Goal: Task Accomplishment & Management: Manage account settings

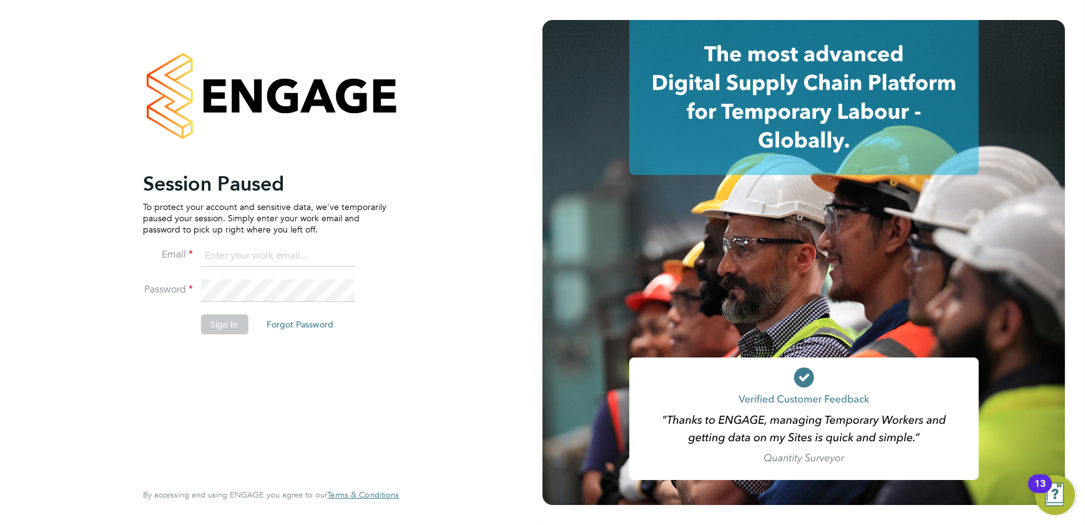
type input "shaun@simcott.co.uk"
click at [215, 317] on button "Sign In" at bounding box center [223, 324] width 47 height 20
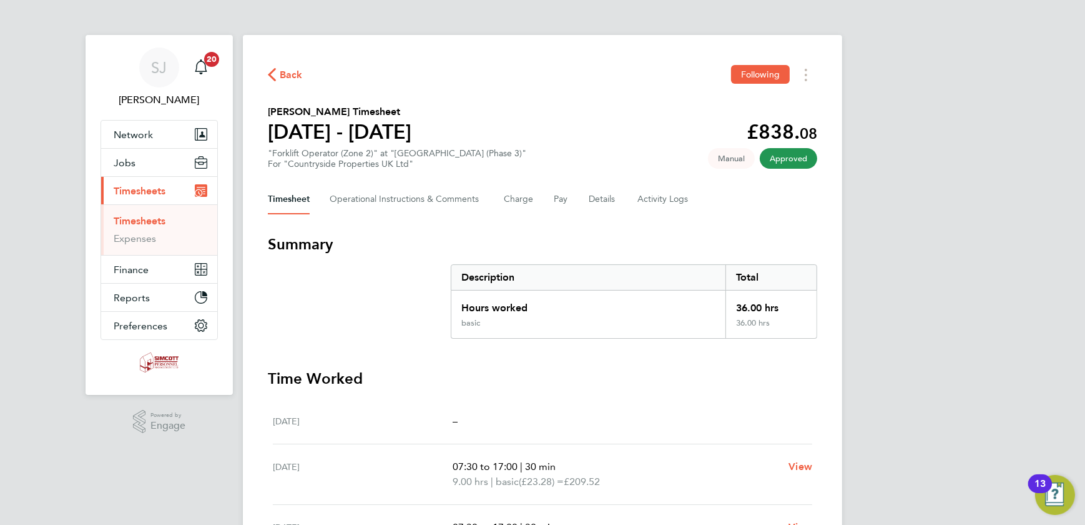
click at [145, 225] on link "Timesheets" at bounding box center [140, 221] width 52 height 12
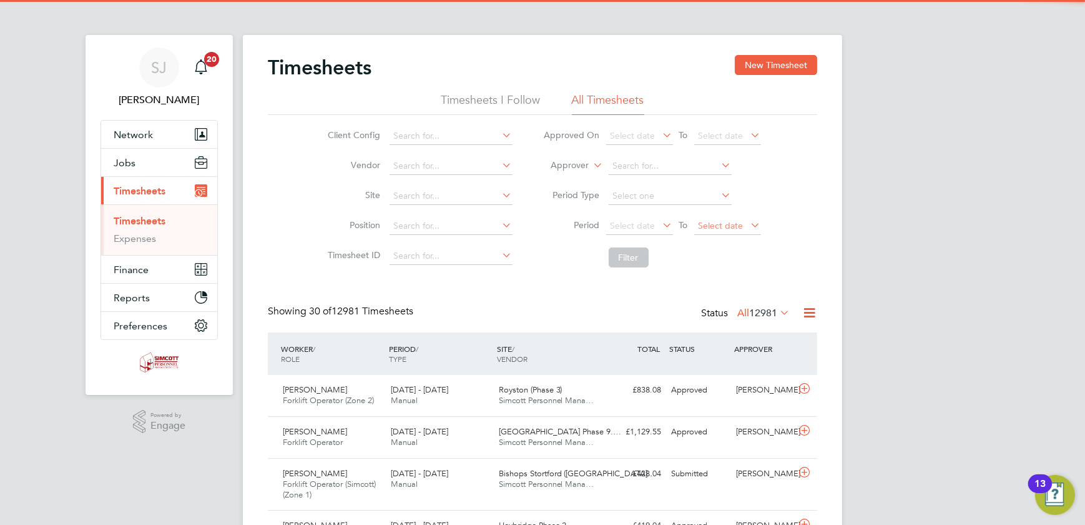
click at [715, 232] on span "Select date" at bounding box center [727, 226] width 67 height 17
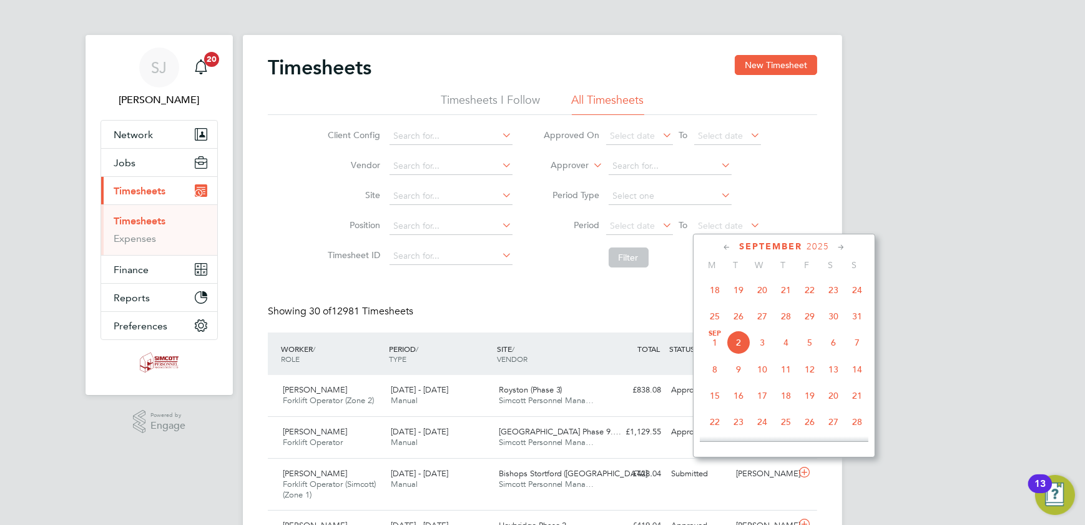
click at [858, 324] on span "31" at bounding box center [858, 316] width 24 height 24
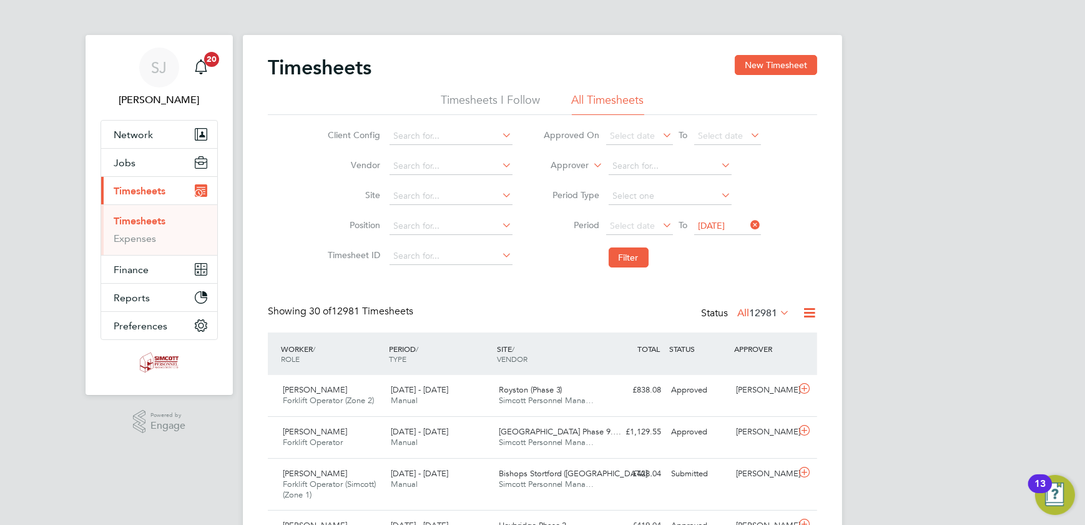
drag, startPoint x: 627, startPoint y: 230, endPoint x: 641, endPoint y: 240, distance: 17.9
click at [630, 231] on span "Select date" at bounding box center [639, 226] width 67 height 17
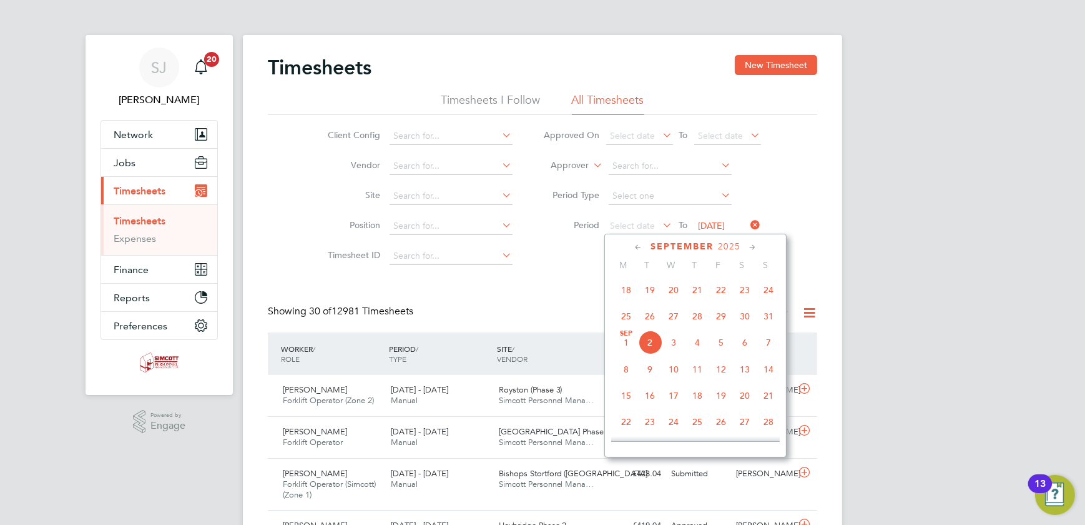
click at [629, 314] on span "25" at bounding box center [626, 316] width 24 height 24
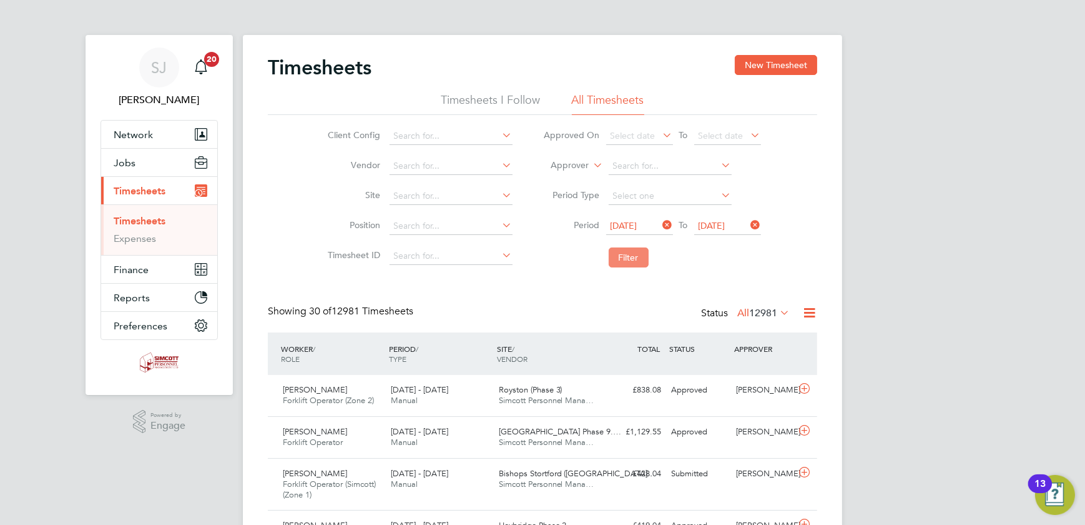
click at [631, 253] on button "Filter" at bounding box center [629, 257] width 40 height 20
click at [762, 312] on label "All 30" at bounding box center [772, 313] width 36 height 12
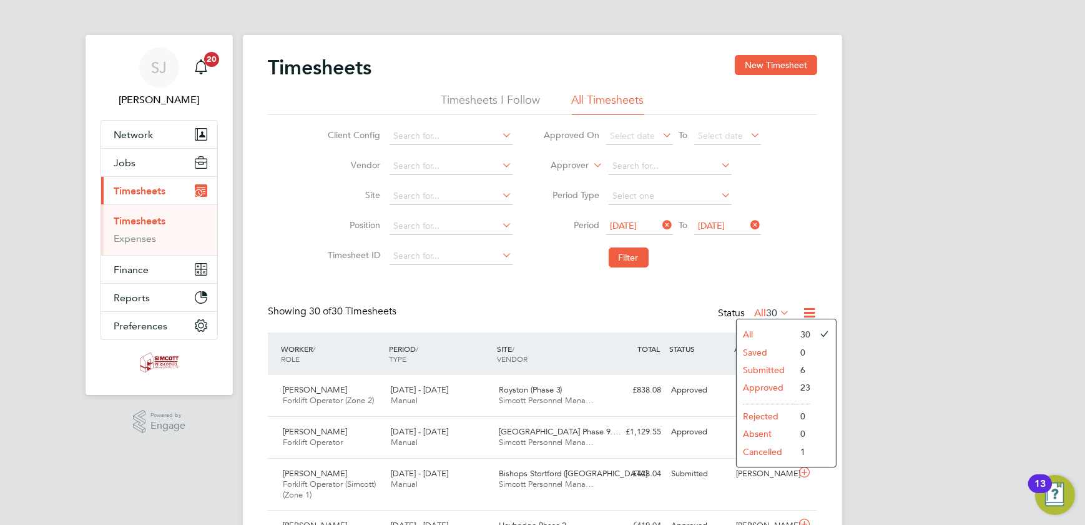
click at [792, 264] on div "Client Config Vendor Site Position Timesheet ID Approved On Select date To Sele…" at bounding box center [543, 194] width 550 height 159
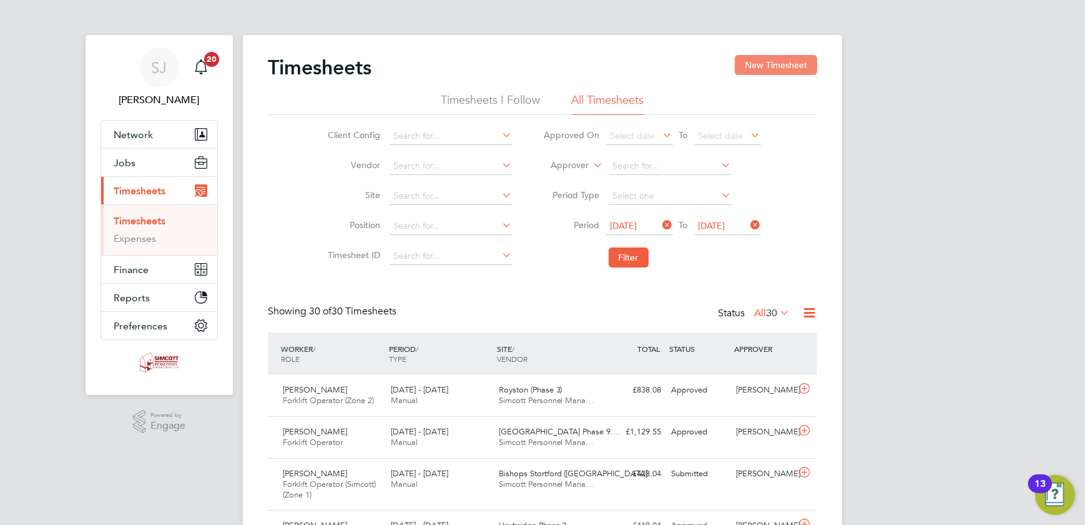
click at [754, 66] on button "New Timesheet" at bounding box center [776, 65] width 82 height 20
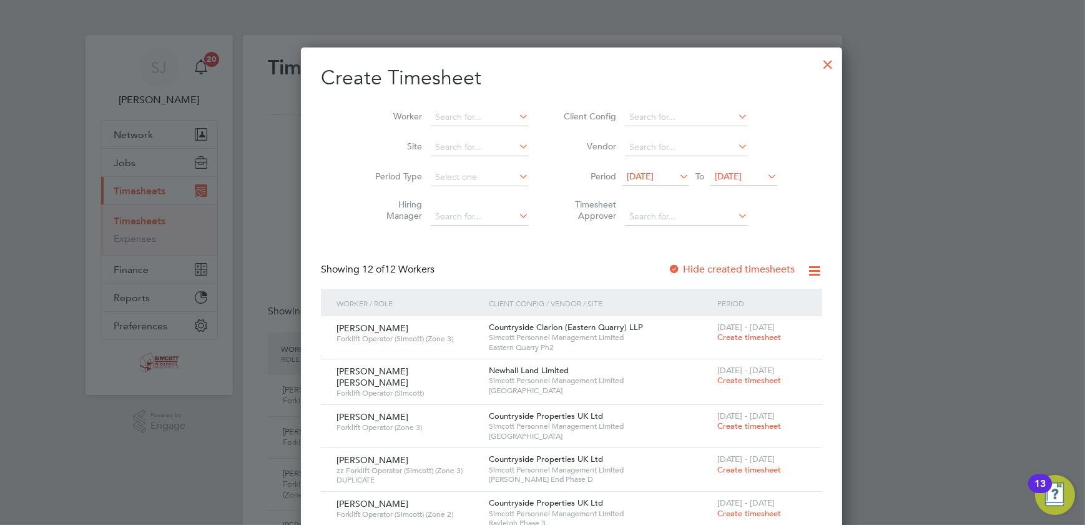
click at [715, 179] on span "26 Aug 2025" at bounding box center [728, 175] width 27 height 11
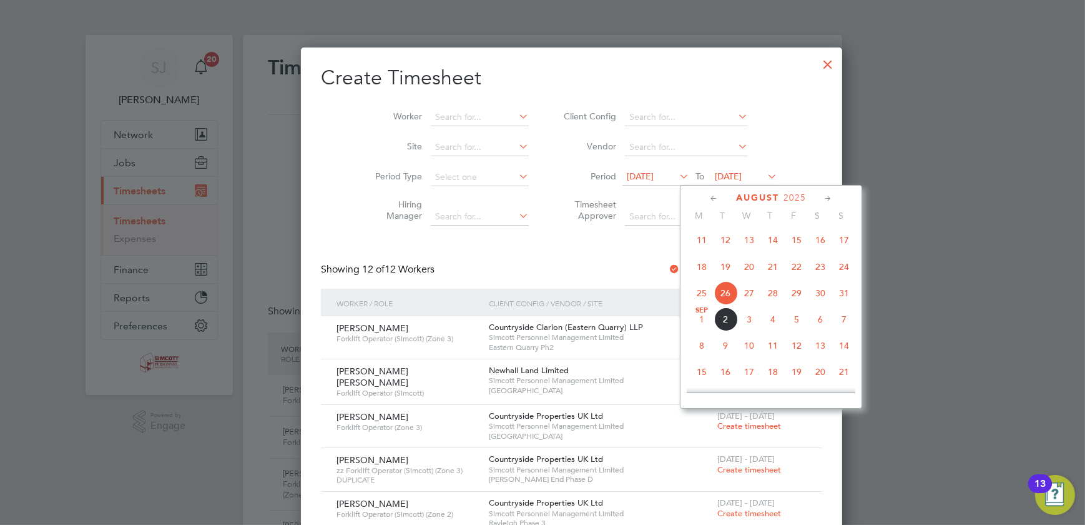
click at [846, 299] on span "31" at bounding box center [844, 293] width 24 height 24
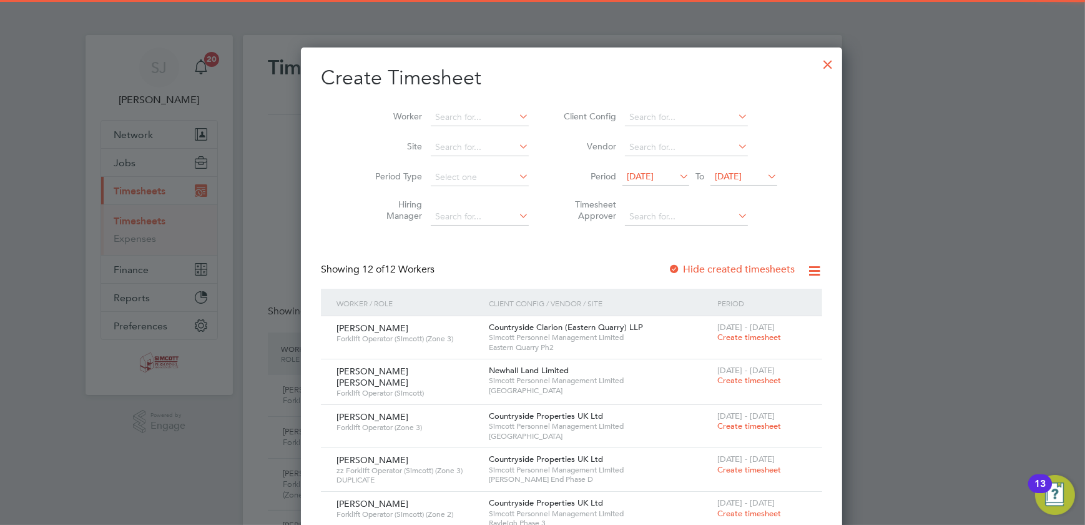
click at [646, 177] on span "[DATE]" at bounding box center [640, 175] width 27 height 11
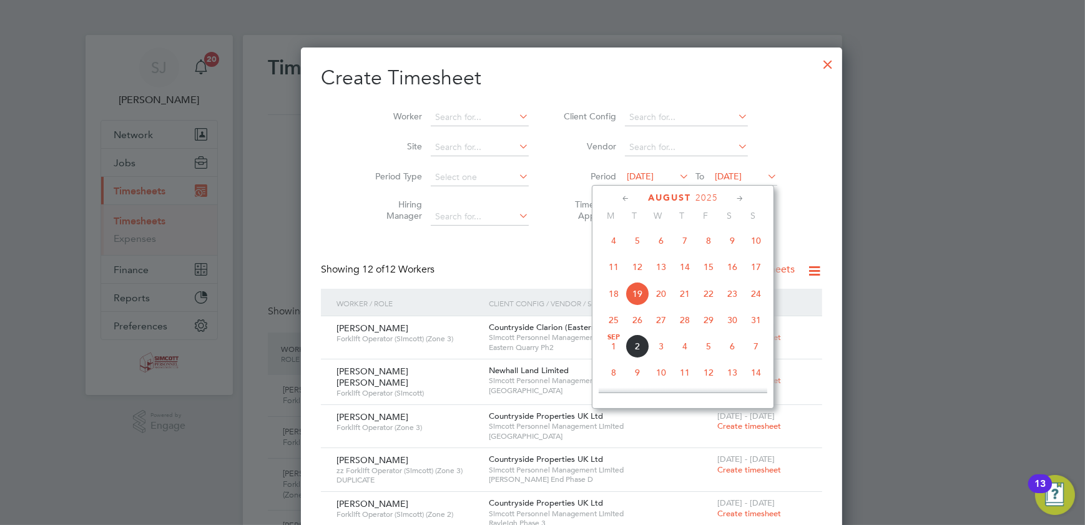
click at [615, 320] on span "25" at bounding box center [614, 320] width 24 height 24
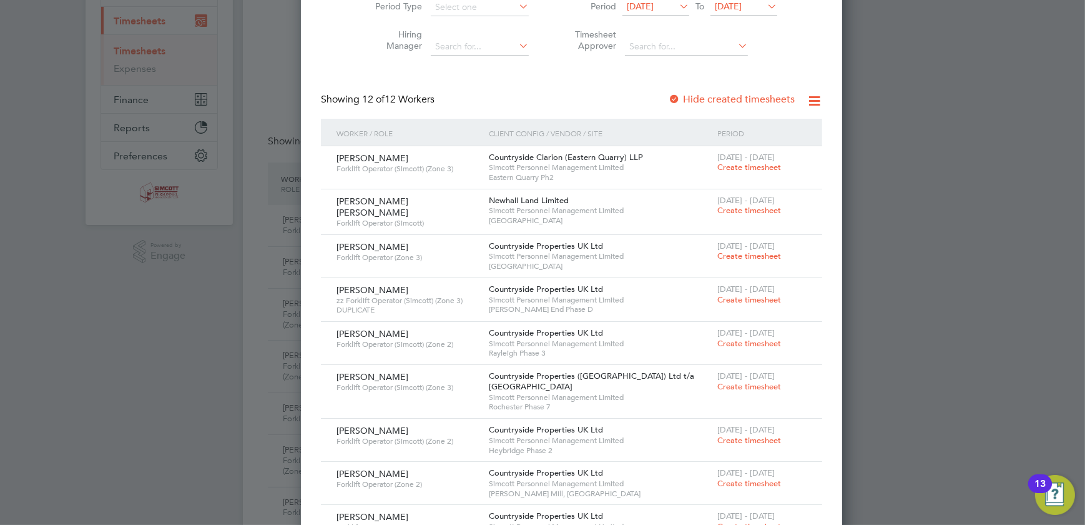
click at [718, 295] on span "Create timesheet" at bounding box center [750, 299] width 64 height 11
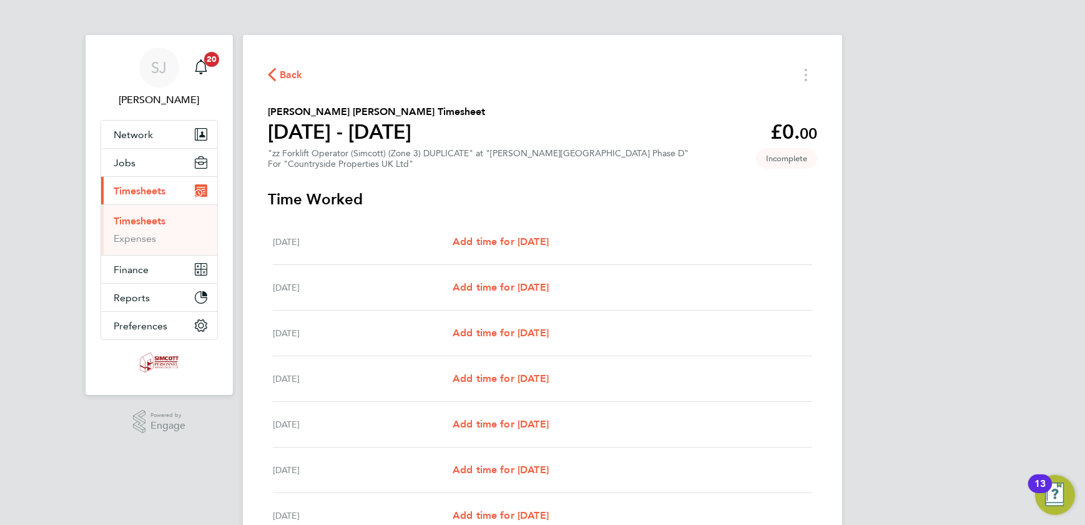
click at [515, 299] on div "Tue 26 Aug Add time for Tue 26 Aug Add time for Tue 26 Aug" at bounding box center [543, 288] width 540 height 46
click at [521, 288] on span "Add time for Tue 26 Aug" at bounding box center [501, 287] width 96 height 12
select select "30"
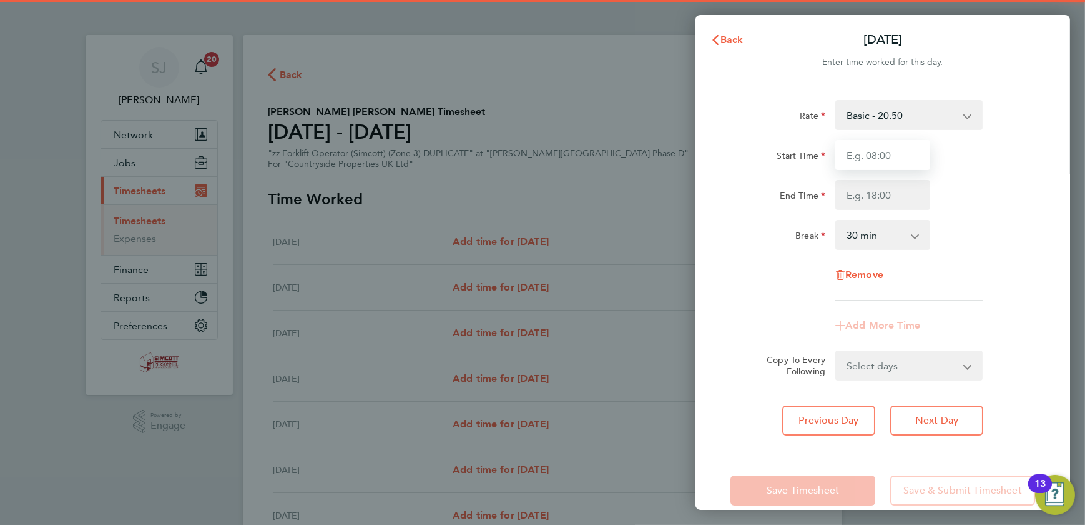
click at [887, 153] on input "Start Time" at bounding box center [883, 155] width 95 height 30
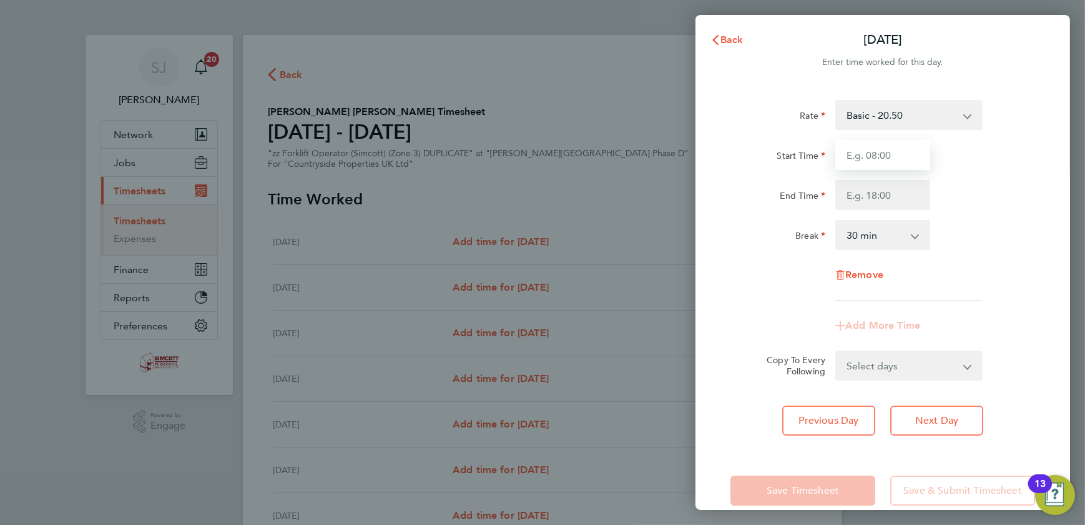
type input "07:30"
type input "17:00"
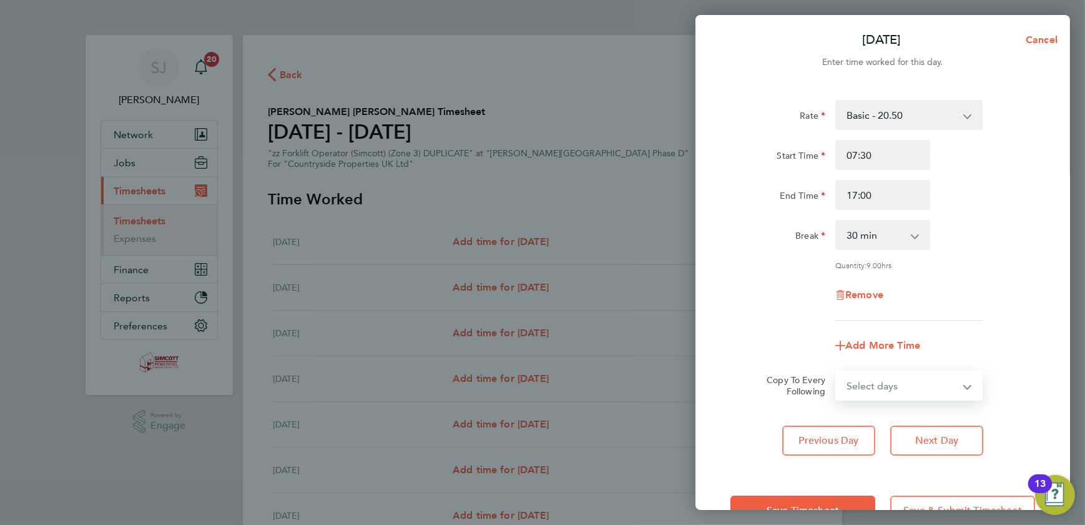
click at [912, 387] on select "Select days Day Weekday (Mon-Fri) Weekend (Sat-Sun) Wednesday Thursday Friday S…" at bounding box center [902, 385] width 131 height 27
select select "WEEKDAY"
click at [837, 372] on select "Select days Day Weekday (Mon-Fri) Weekend (Sat-Sun) Wednesday Thursday Friday S…" at bounding box center [902, 385] width 131 height 27
select select "2025-08-31"
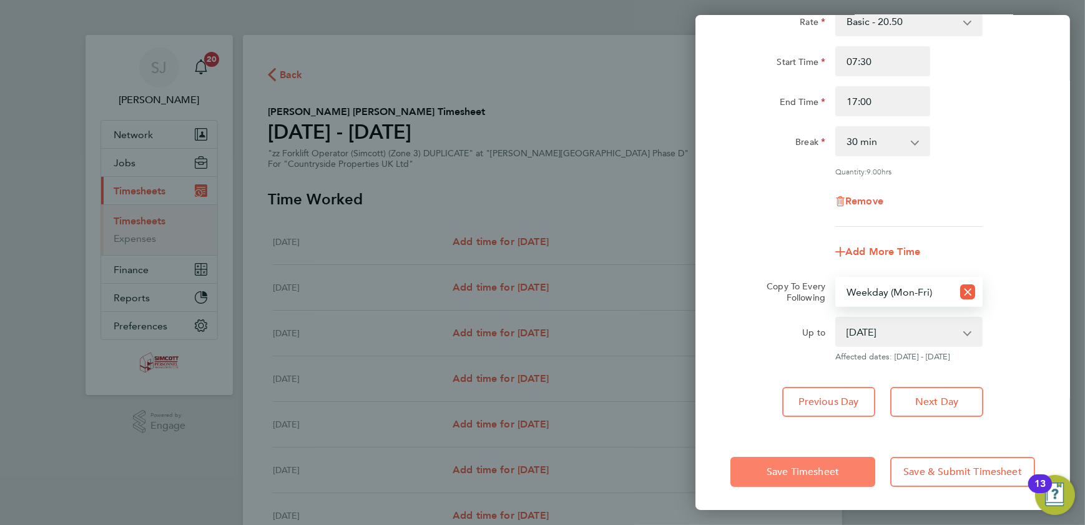
click at [829, 465] on span "Save Timesheet" at bounding box center [803, 471] width 72 height 12
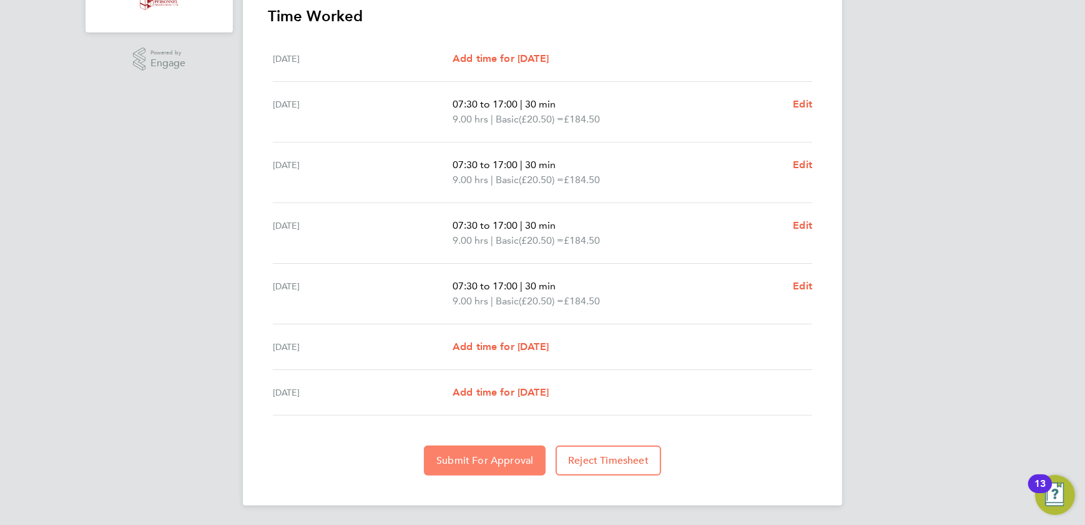
click at [476, 451] on button "Submit For Approval" at bounding box center [485, 460] width 122 height 30
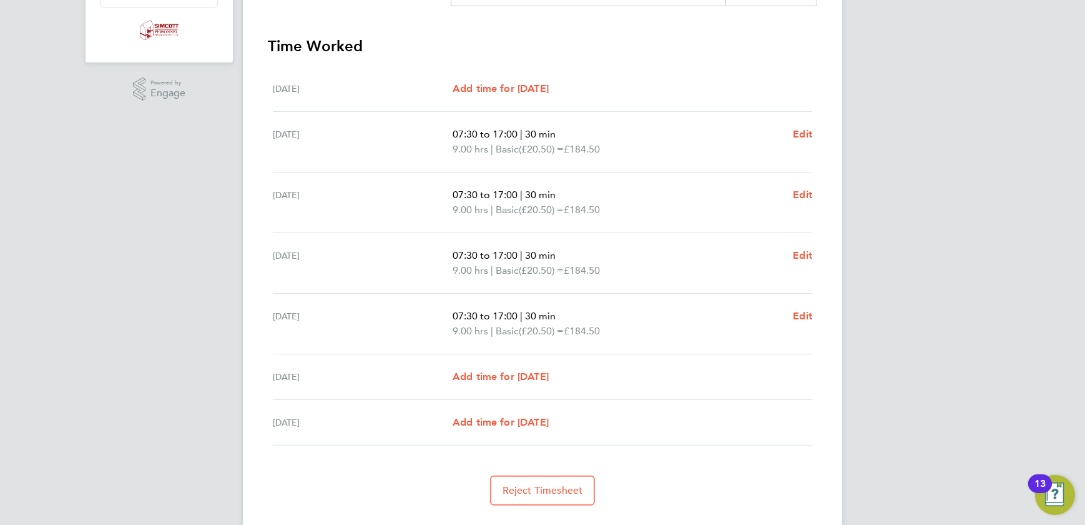
drag, startPoint x: 391, startPoint y: 210, endPoint x: 411, endPoint y: 224, distance: 24.3
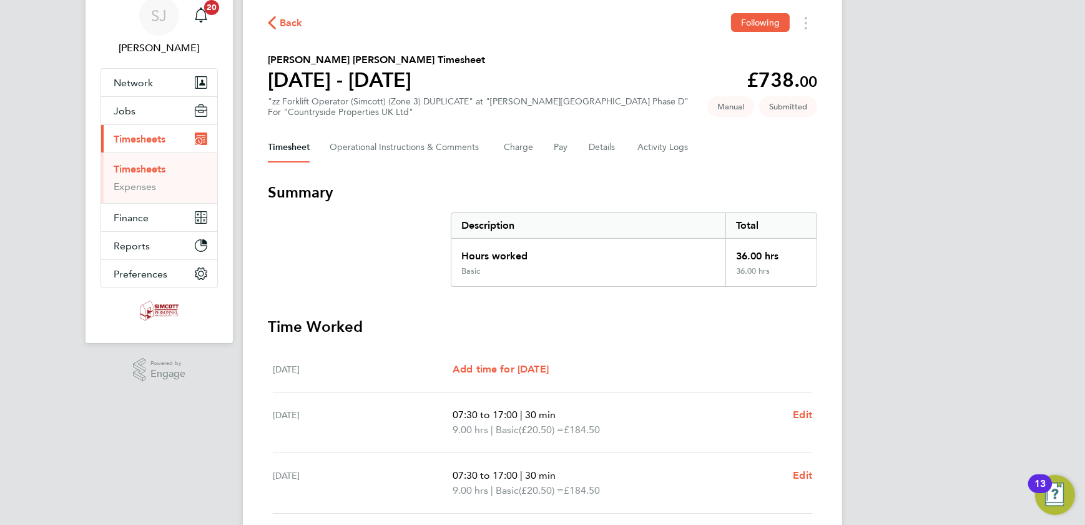
click at [139, 156] on ul "Timesheets Expenses" at bounding box center [159, 177] width 116 height 51
click at [134, 168] on link "Timesheets" at bounding box center [140, 169] width 52 height 12
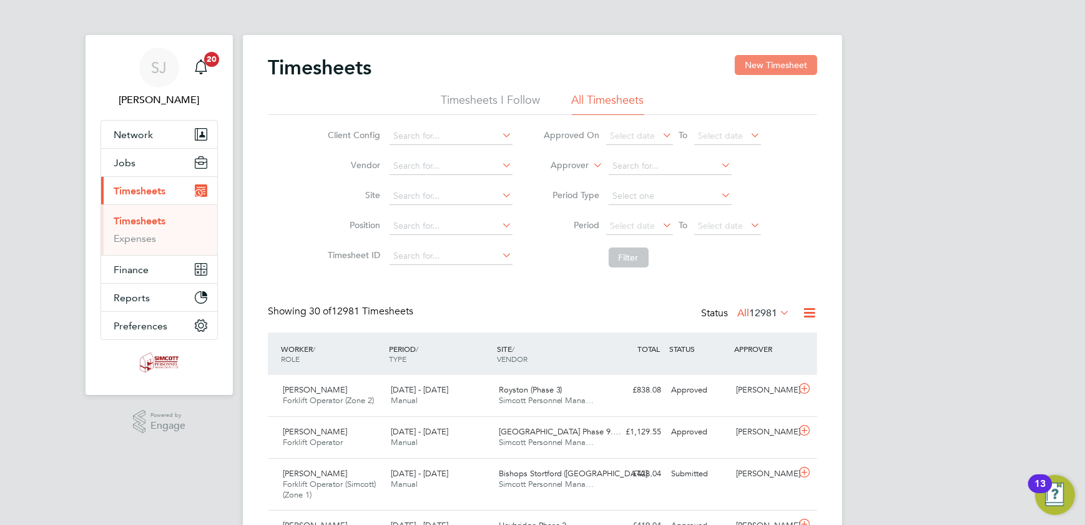
click at [781, 67] on button "New Timesheet" at bounding box center [776, 65] width 82 height 20
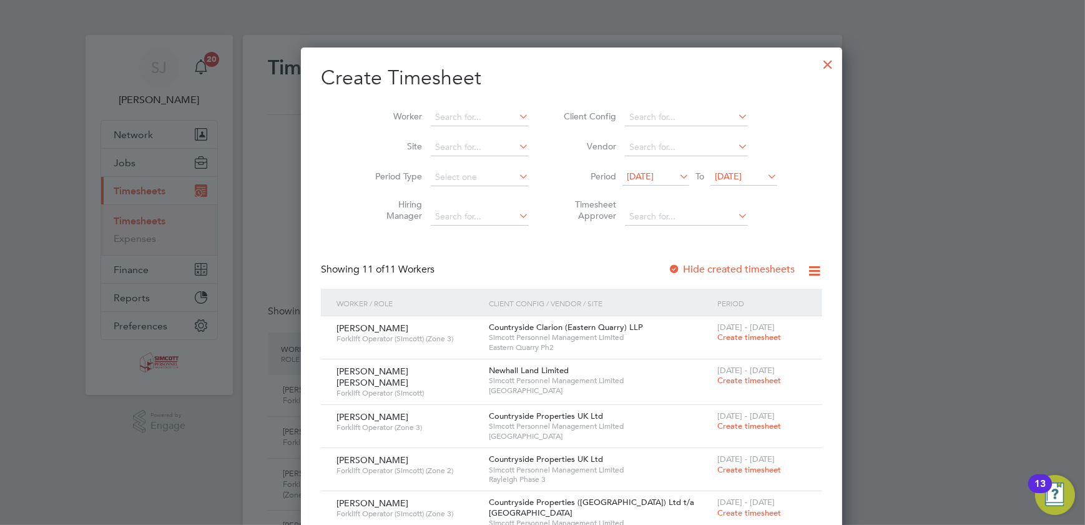
click at [708, 167] on li "Period 19 Aug 2025 To 26 Aug 2025" at bounding box center [669, 177] width 249 height 30
click at [715, 177] on span "26 Aug 2025" at bounding box center [728, 175] width 27 height 11
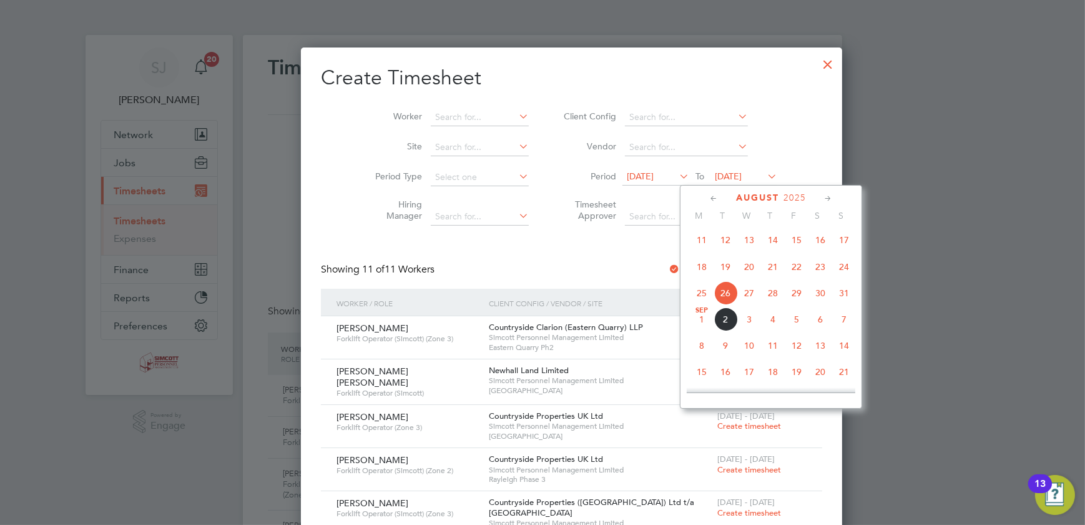
click at [840, 295] on span "31" at bounding box center [844, 293] width 24 height 24
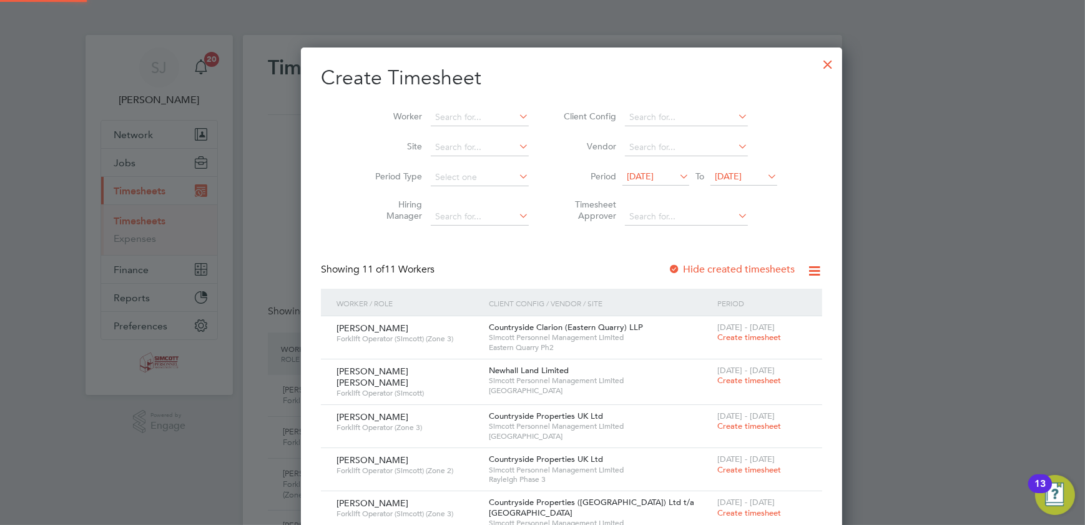
click at [627, 178] on span "[DATE]" at bounding box center [640, 175] width 27 height 11
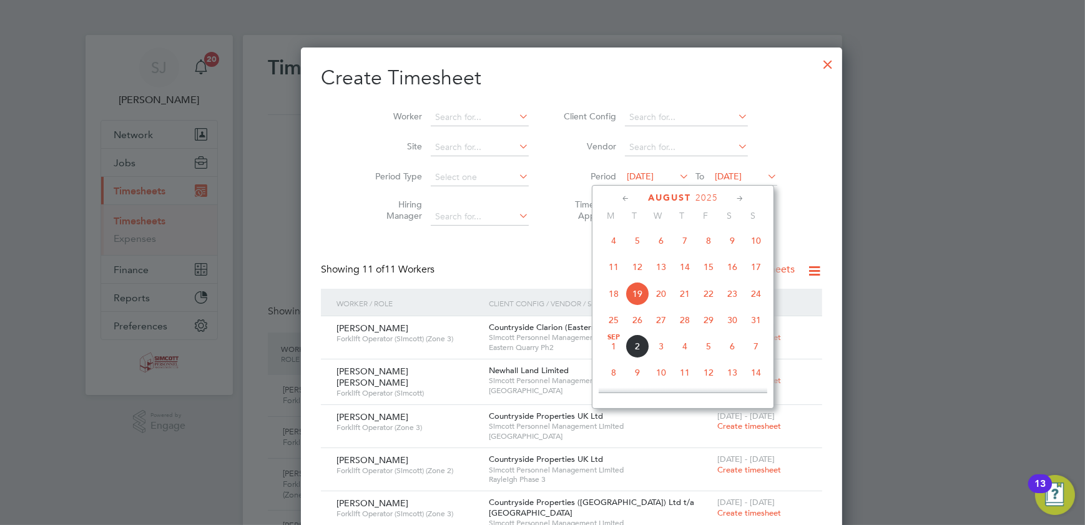
click at [611, 318] on span "25" at bounding box center [614, 320] width 24 height 24
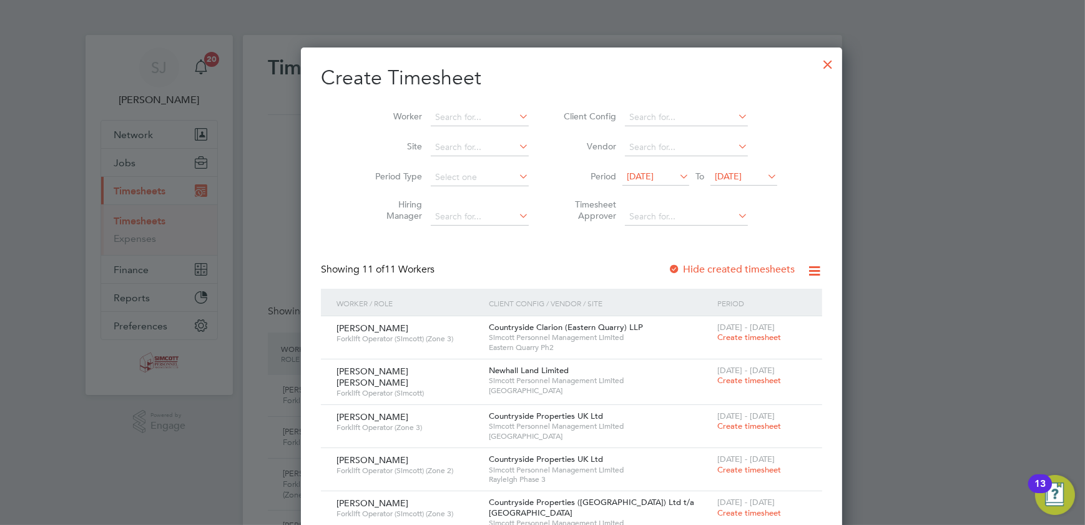
click at [817, 59] on div at bounding box center [828, 61] width 22 height 22
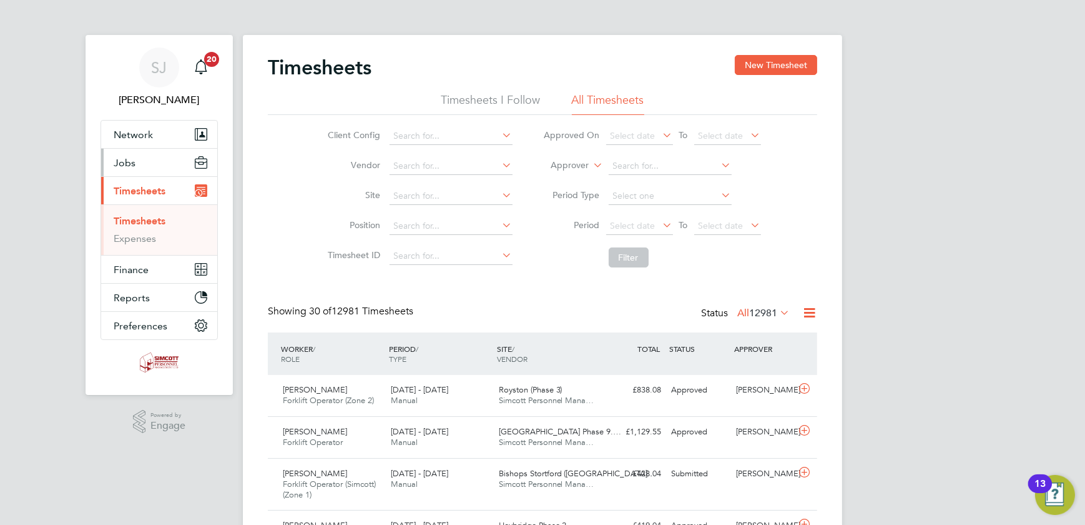
scroll to position [42, 108]
click at [155, 159] on button "Jobs" at bounding box center [159, 162] width 116 height 27
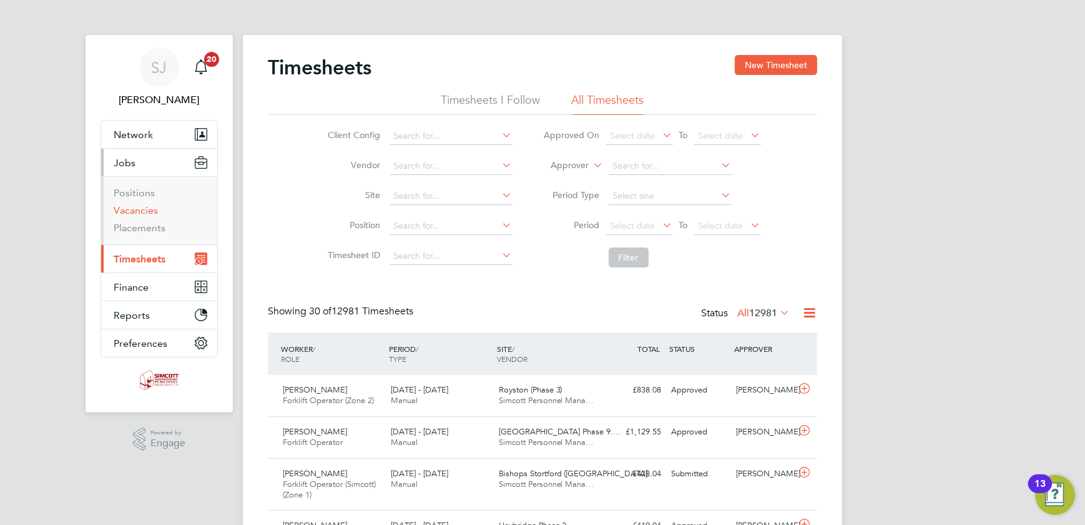
click at [131, 209] on link "Vacancies" at bounding box center [136, 210] width 44 height 12
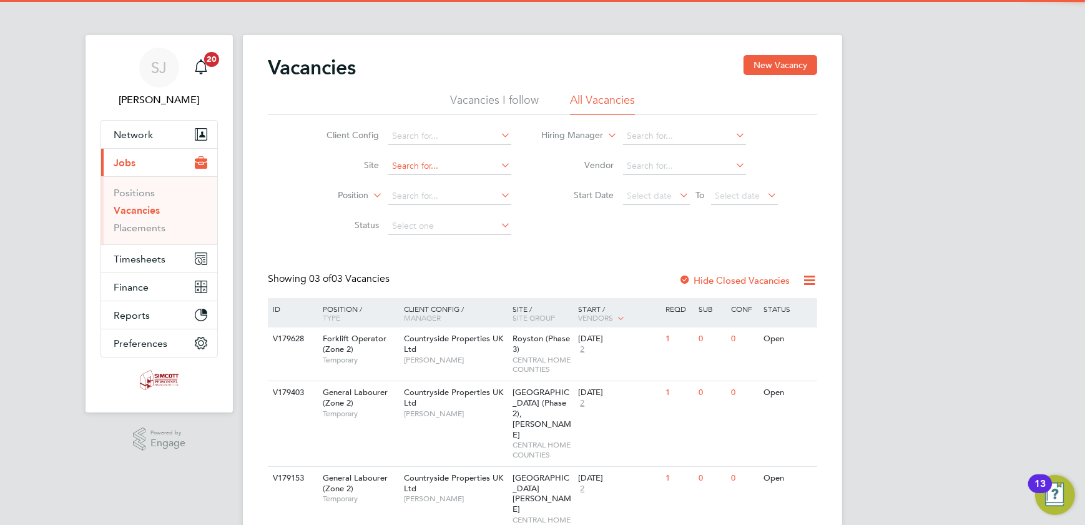
click at [435, 163] on input at bounding box center [449, 165] width 123 height 17
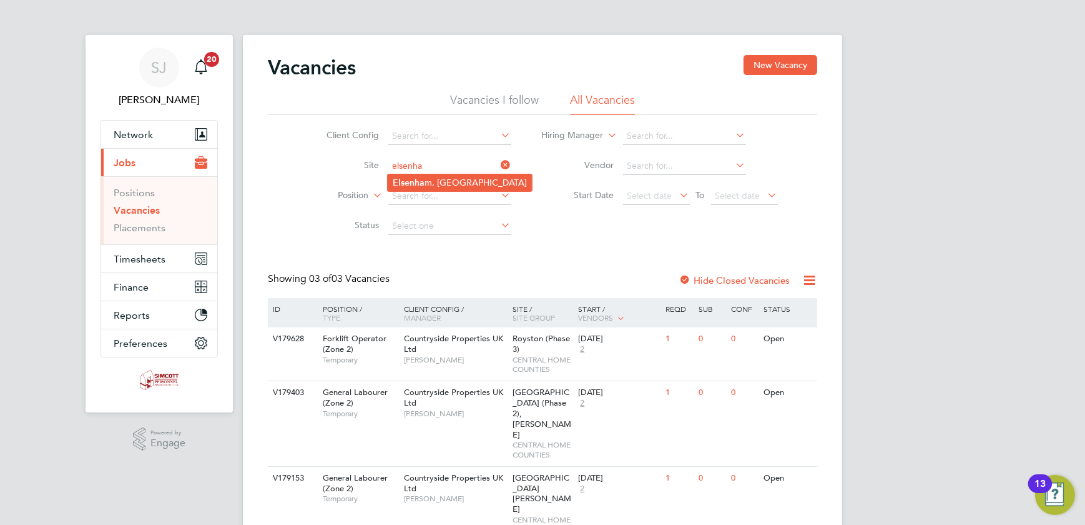
click at [440, 177] on li "Elsenha m, Hall Road" at bounding box center [460, 182] width 144 height 17
type input "Elsenham, Hall Road"
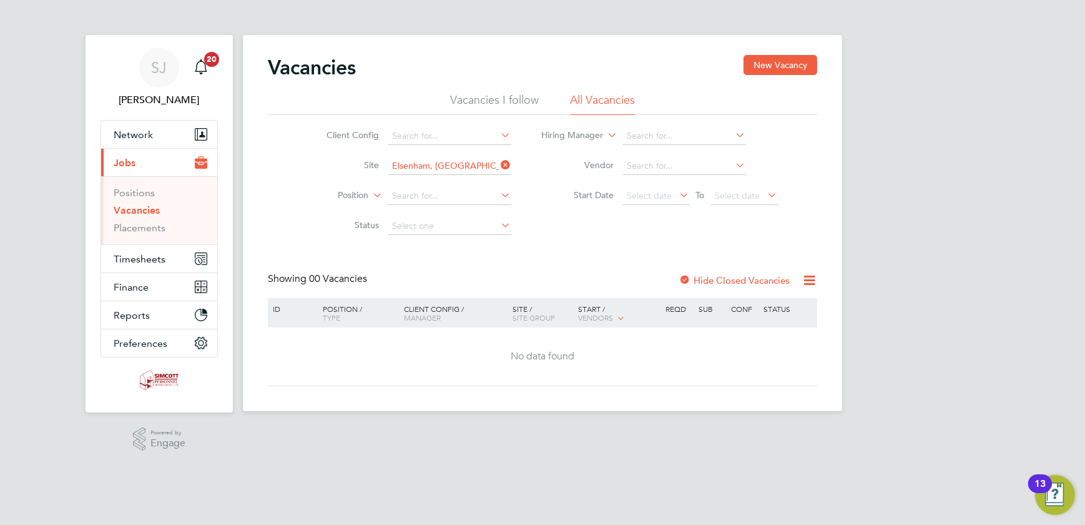
click at [729, 284] on label "Hide Closed Vacancies" at bounding box center [734, 280] width 111 height 12
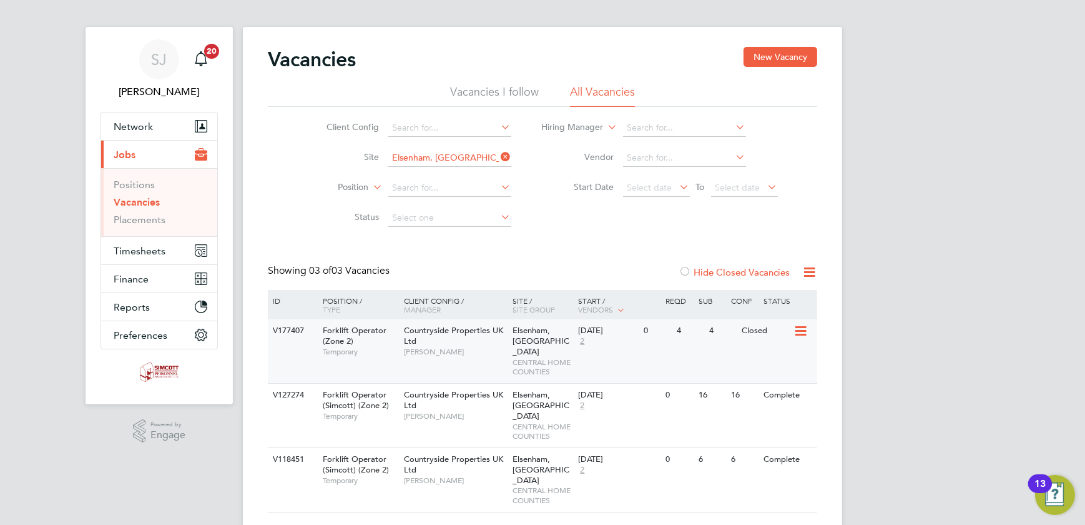
click at [514, 357] on span "CENTRAL HOME COUNTIES" at bounding box center [542, 366] width 59 height 19
click at [126, 249] on span "Timesheets" at bounding box center [140, 251] width 52 height 12
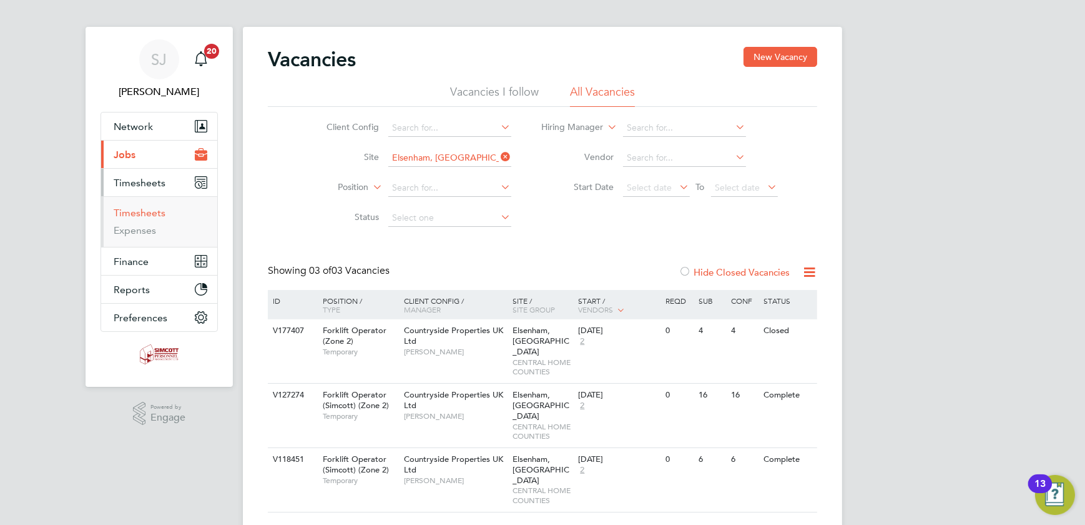
click at [137, 213] on link "Timesheets" at bounding box center [140, 213] width 52 height 12
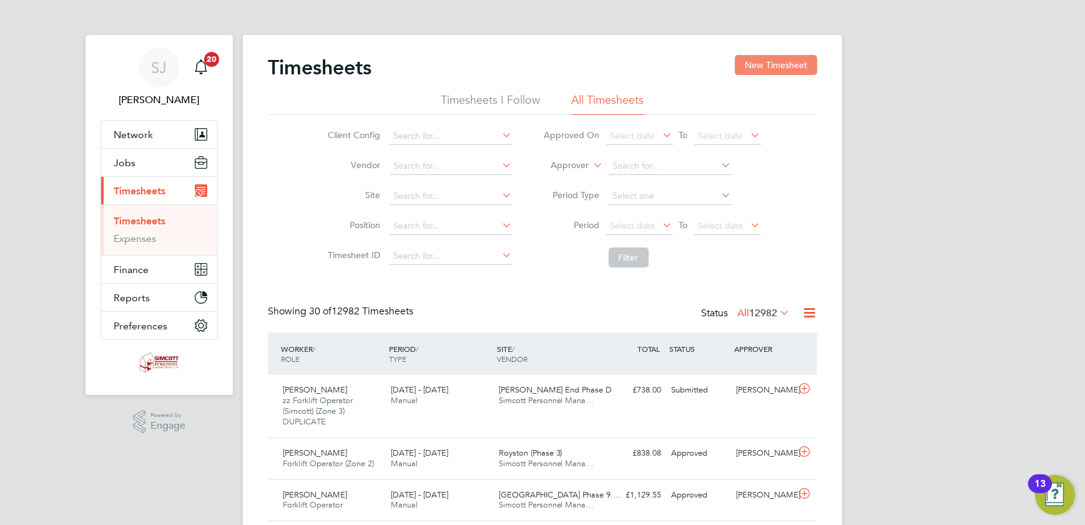
click at [751, 66] on button "New Timesheet" at bounding box center [776, 65] width 82 height 20
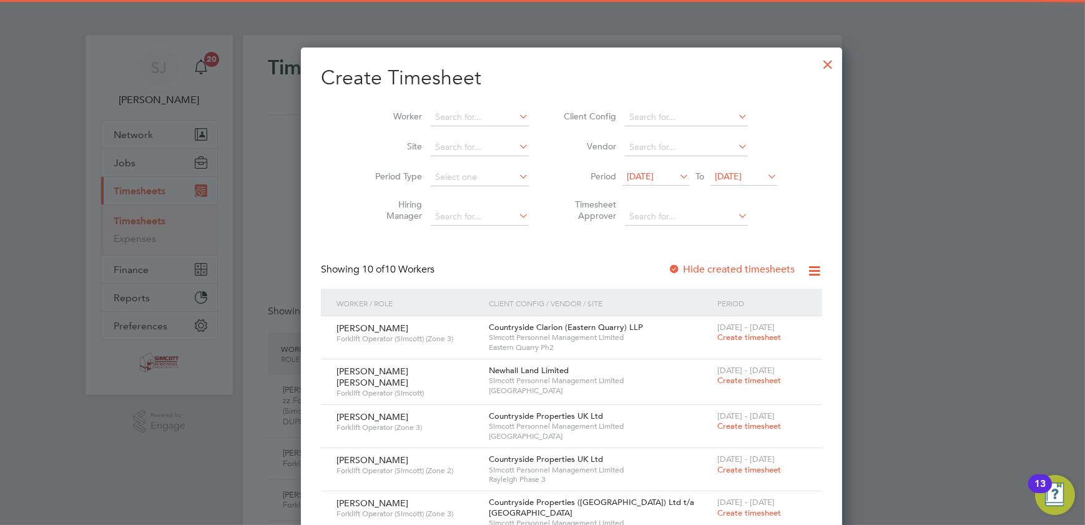
drag, startPoint x: 701, startPoint y: 177, endPoint x: 734, endPoint y: 201, distance: 40.2
click at [715, 177] on span "26 Aug 2025" at bounding box center [728, 175] width 27 height 11
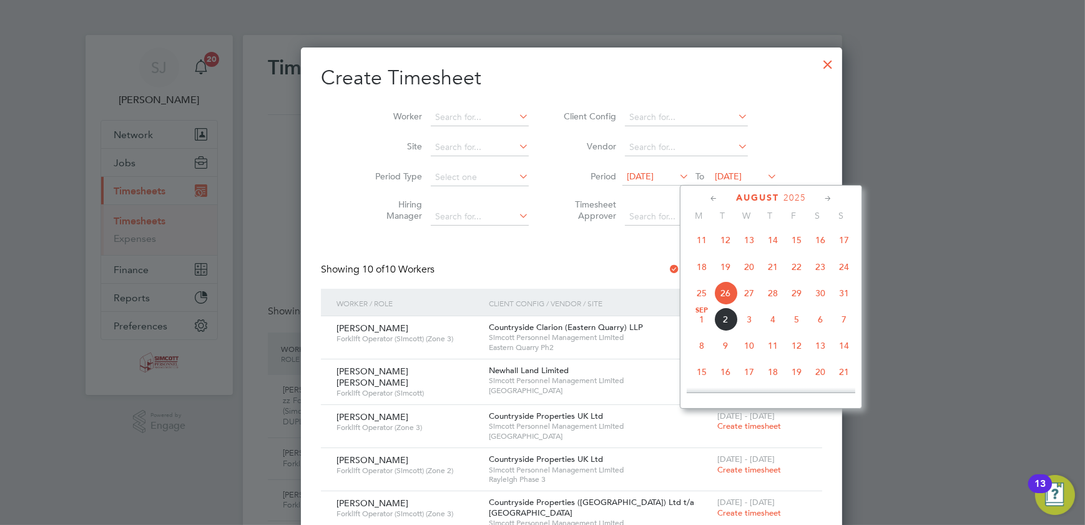
drag, startPoint x: 845, startPoint y: 298, endPoint x: 752, endPoint y: 261, distance: 99.7
click at [844, 297] on span "31" at bounding box center [844, 293] width 24 height 24
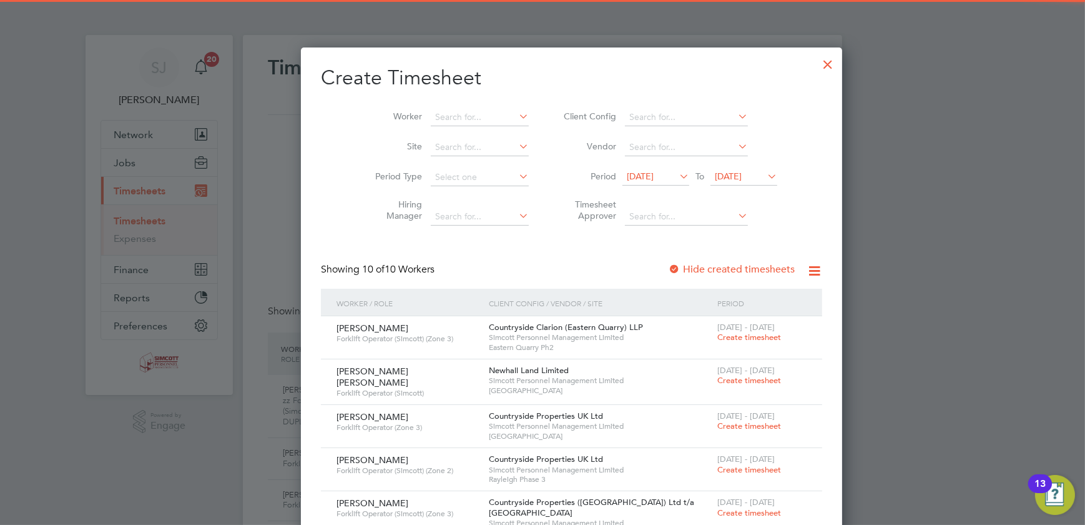
click at [627, 175] on span "[DATE]" at bounding box center [640, 175] width 27 height 11
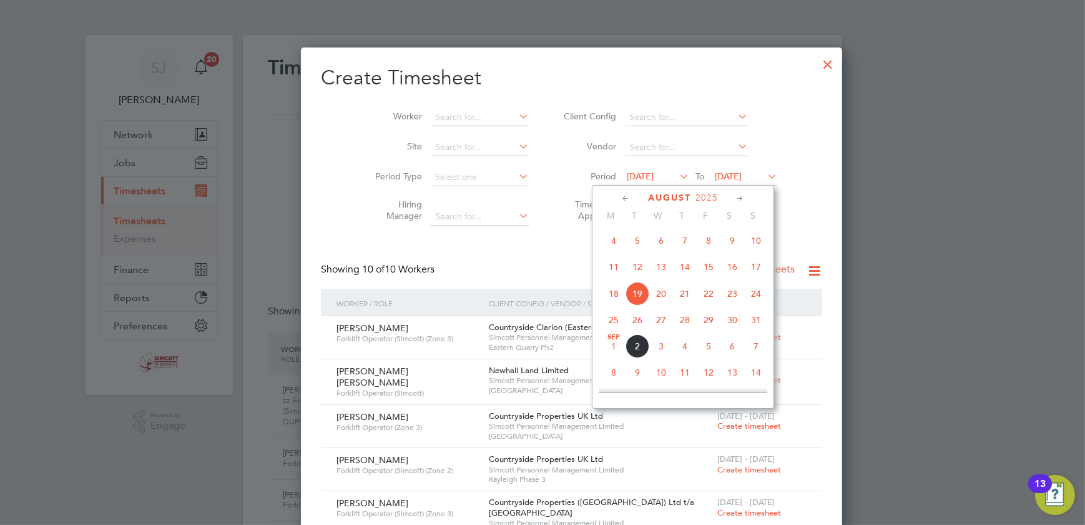
click at [611, 317] on span "25" at bounding box center [614, 320] width 24 height 24
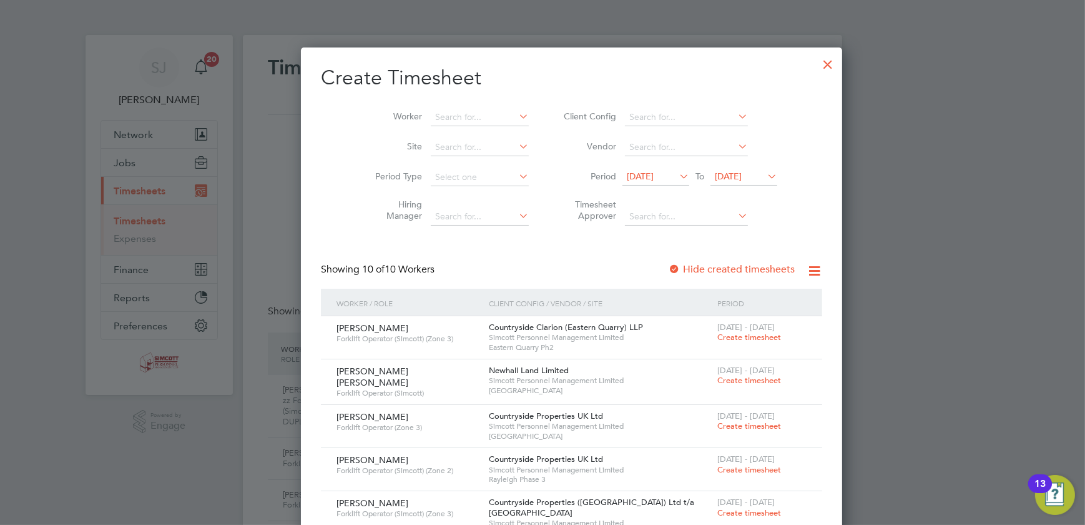
click at [817, 62] on div at bounding box center [828, 61] width 22 height 22
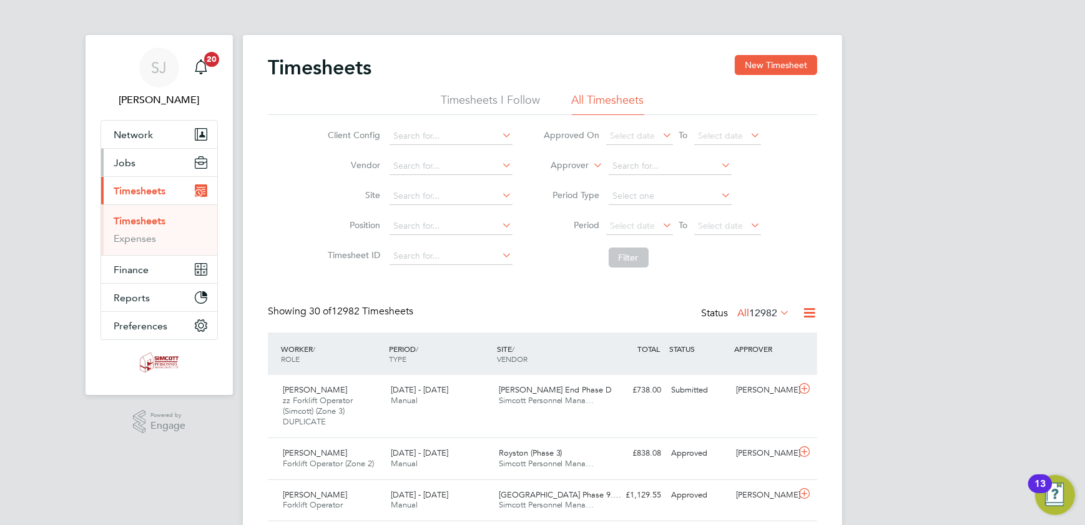
click at [142, 169] on button "Jobs" at bounding box center [159, 162] width 116 height 27
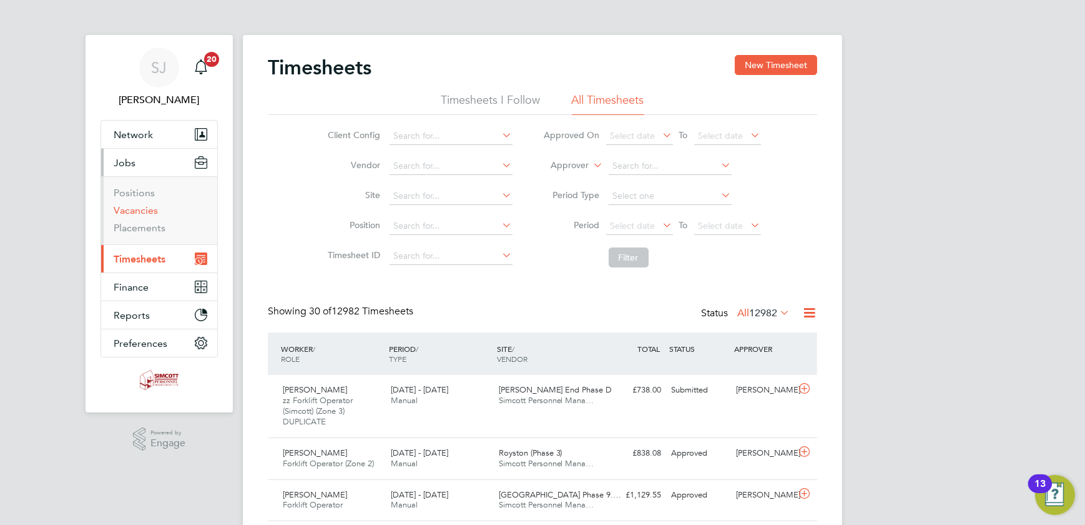
click at [137, 214] on link "Vacancies" at bounding box center [136, 210] width 44 height 12
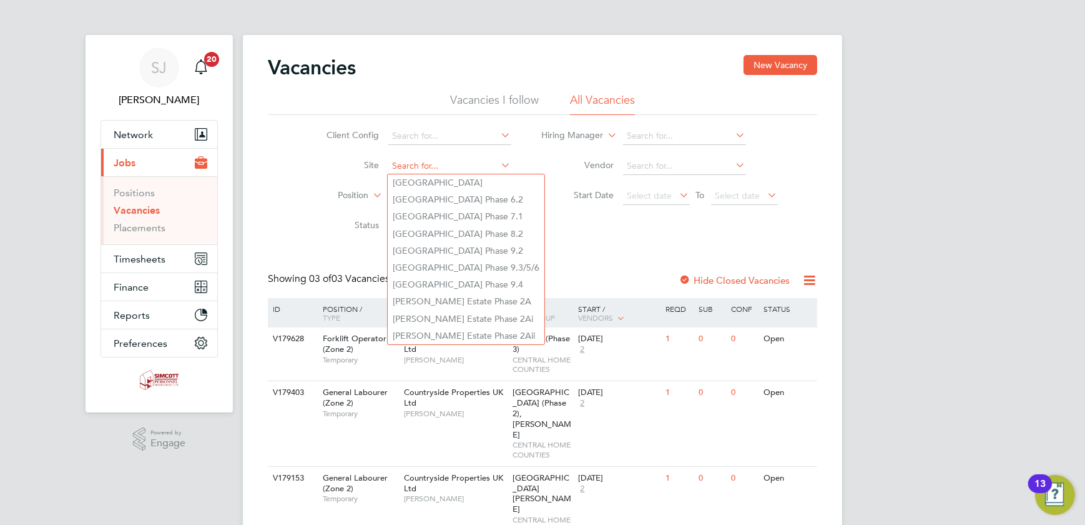
click at [484, 167] on input at bounding box center [449, 165] width 123 height 17
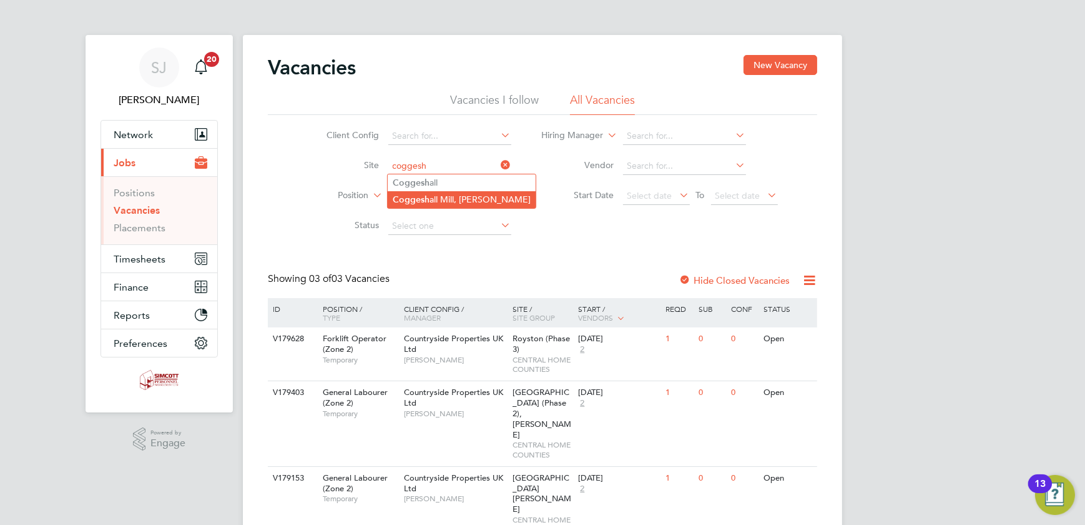
click at [451, 200] on li "Coggesh all Mill, Coggeshall" at bounding box center [462, 199] width 148 height 17
type input "Coggeshall Mill, Coggeshall"
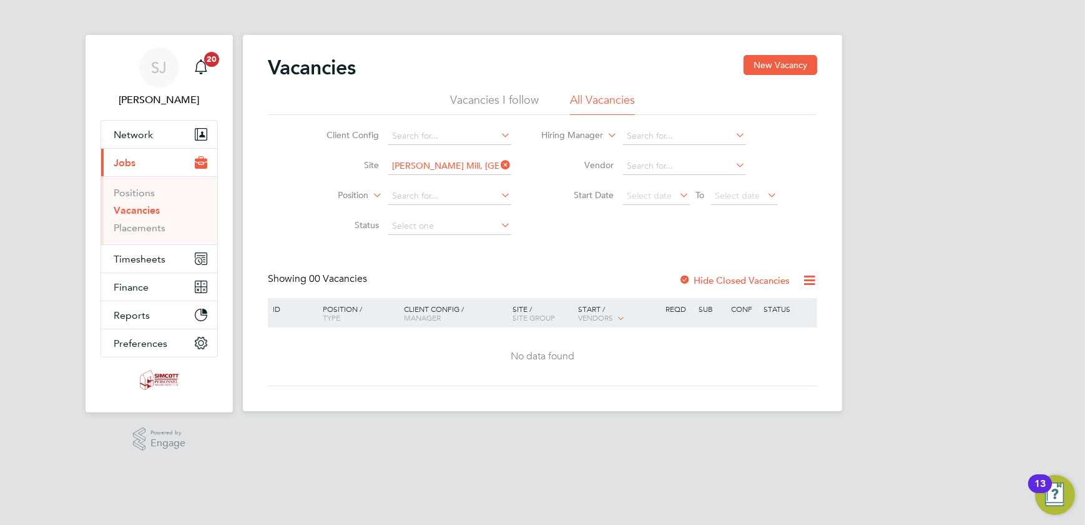
click at [737, 276] on label "Hide Closed Vacancies" at bounding box center [734, 280] width 111 height 12
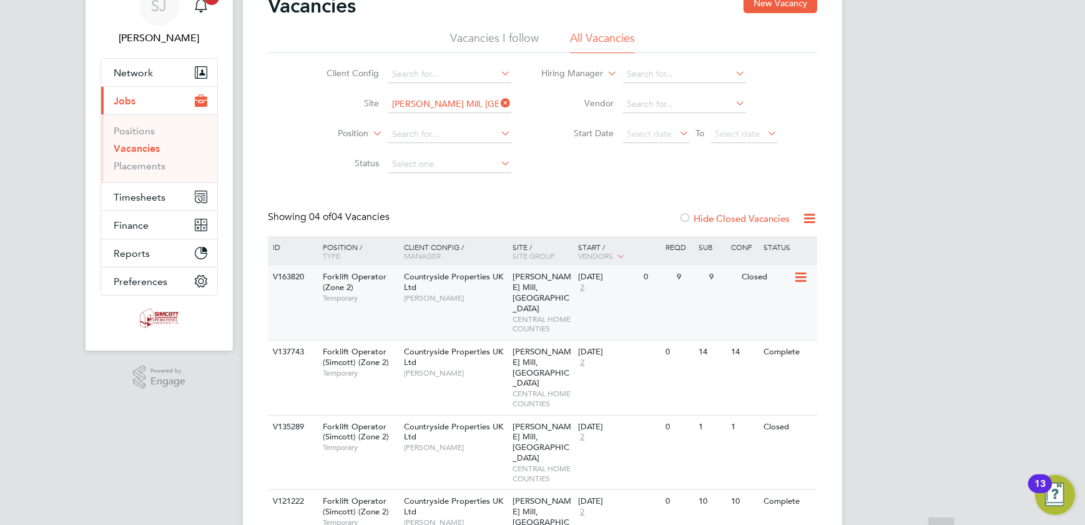
click at [501, 292] on div "Countryside Properties UK Ltd Dennis Healy" at bounding box center [455, 286] width 109 height 43
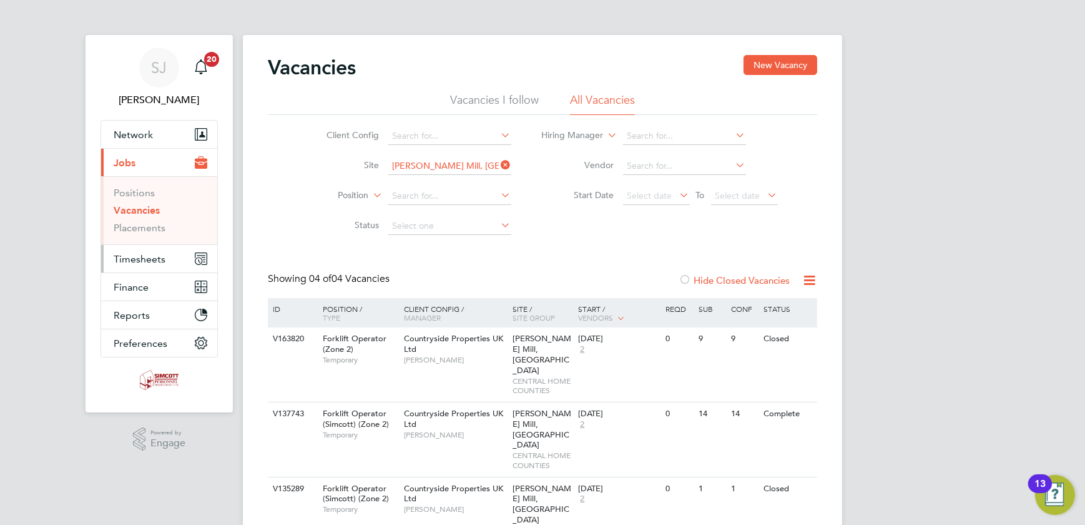
click at [130, 255] on span "Timesheets" at bounding box center [140, 259] width 52 height 12
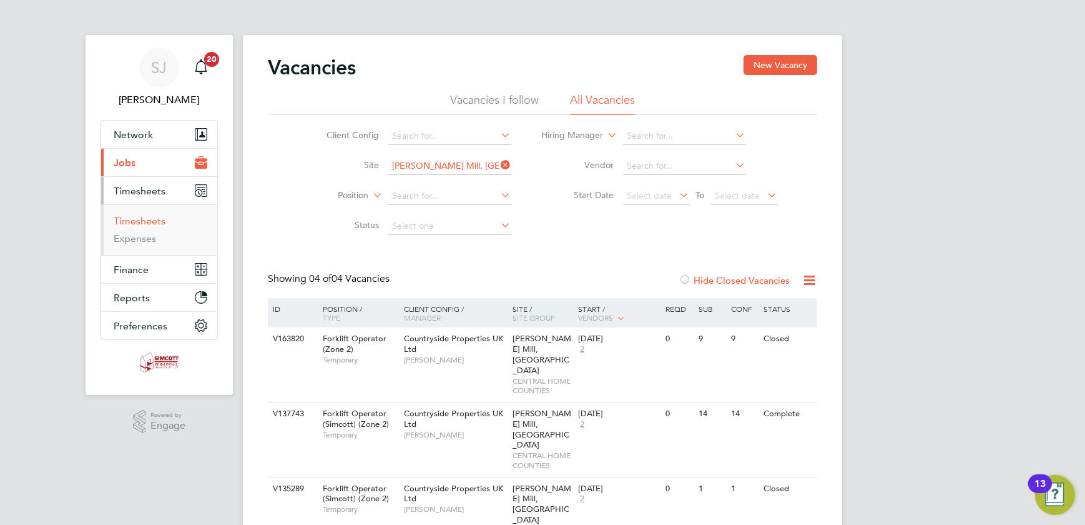
click at [128, 222] on link "Timesheets" at bounding box center [140, 221] width 52 height 12
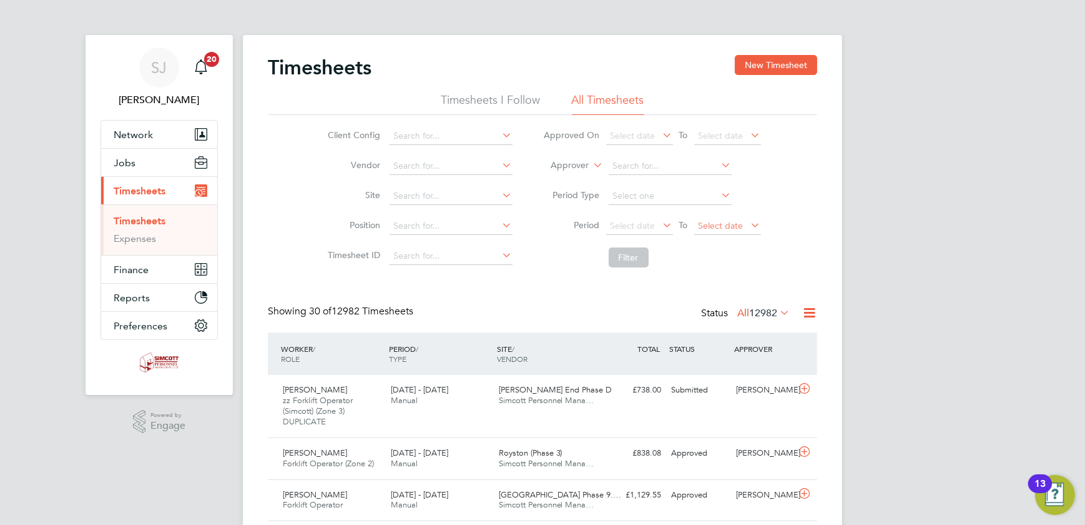
click at [740, 229] on span "Select date" at bounding box center [721, 225] width 45 height 11
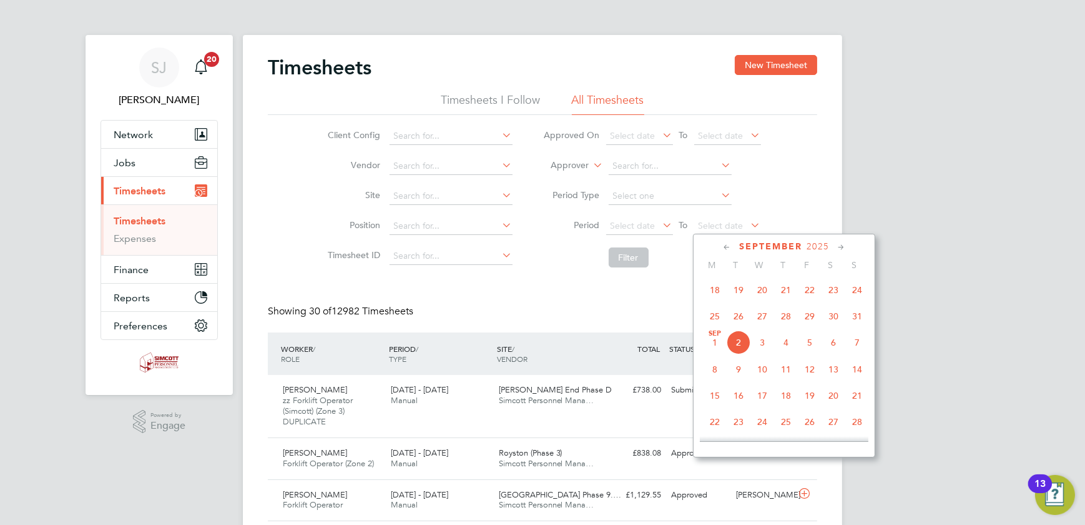
click at [856, 318] on span "31" at bounding box center [858, 316] width 24 height 24
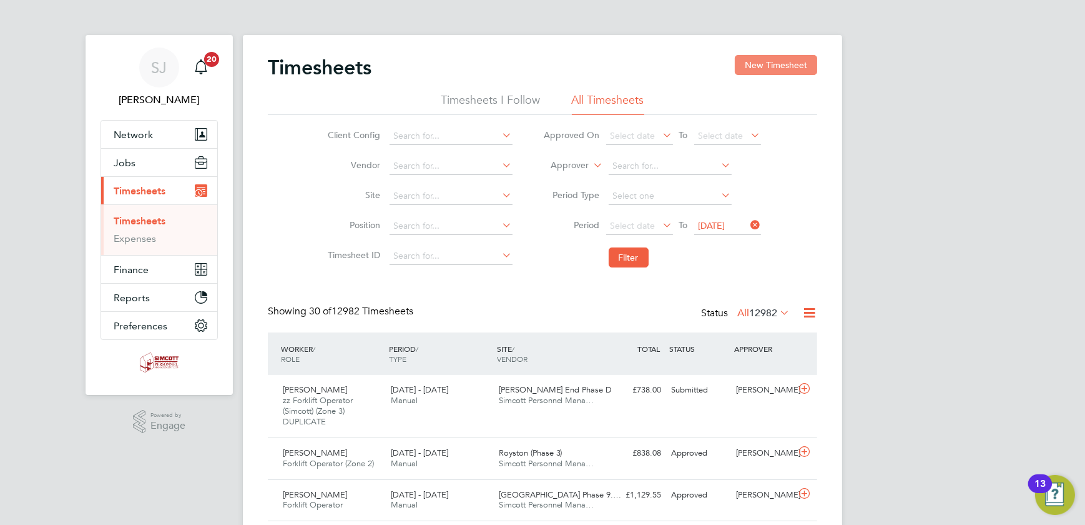
click at [769, 71] on button "New Timesheet" at bounding box center [776, 65] width 82 height 20
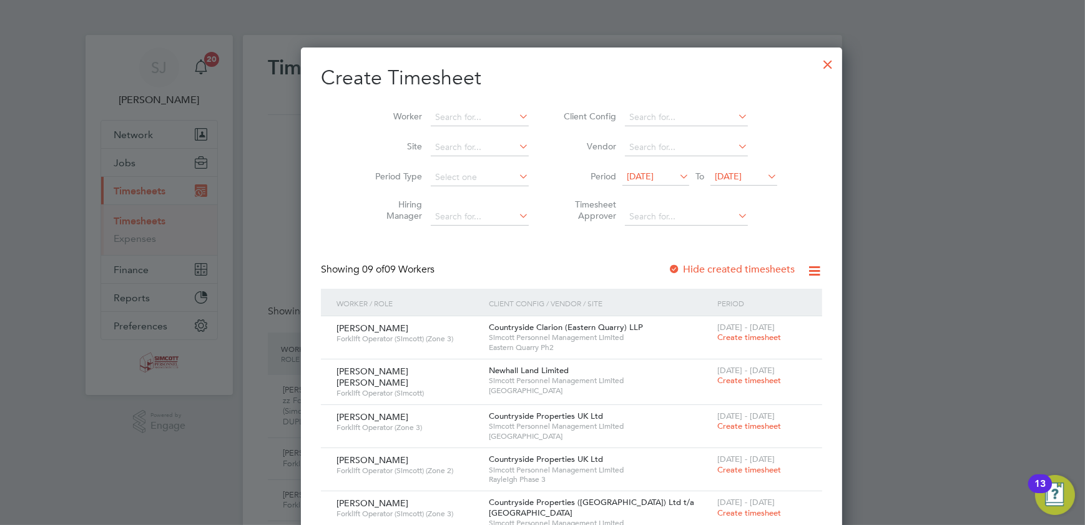
click at [715, 180] on span "26 Aug 2025" at bounding box center [728, 175] width 27 height 11
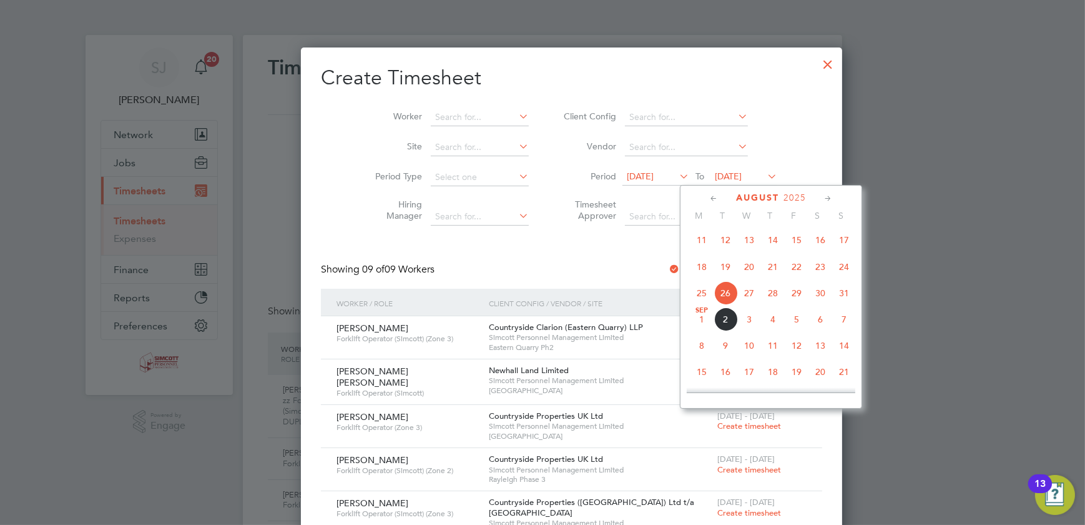
click at [841, 295] on span "31" at bounding box center [844, 293] width 24 height 24
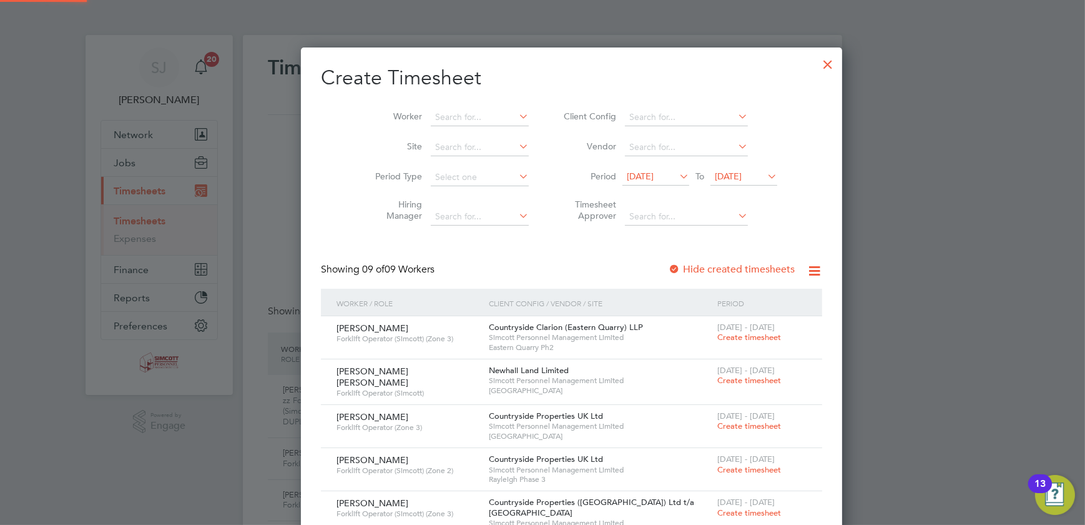
click at [627, 179] on span "[DATE]" at bounding box center [640, 175] width 27 height 11
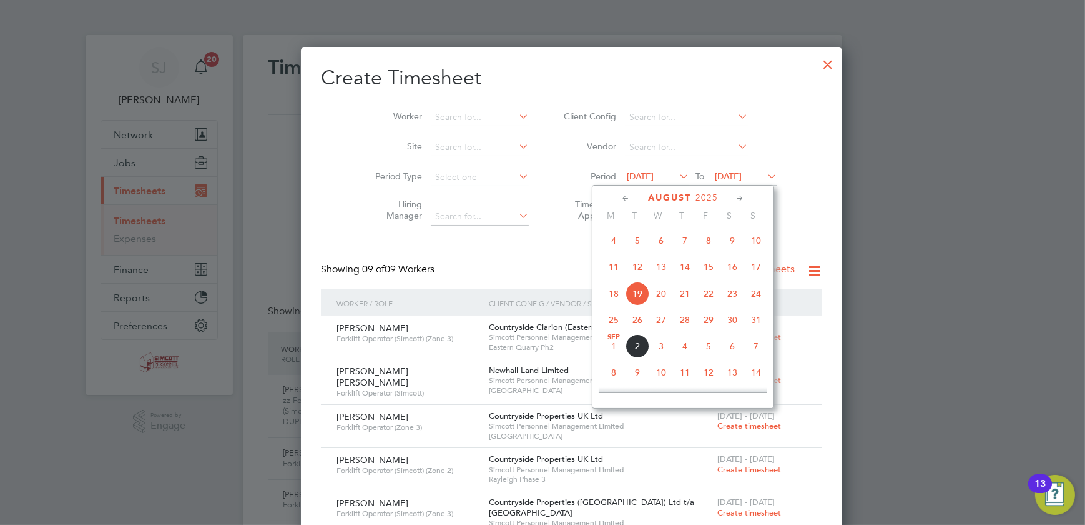
drag, startPoint x: 611, startPoint y: 312, endPoint x: 613, endPoint y: 318, distance: 6.4
click at [611, 313] on span "25" at bounding box center [614, 320] width 24 height 24
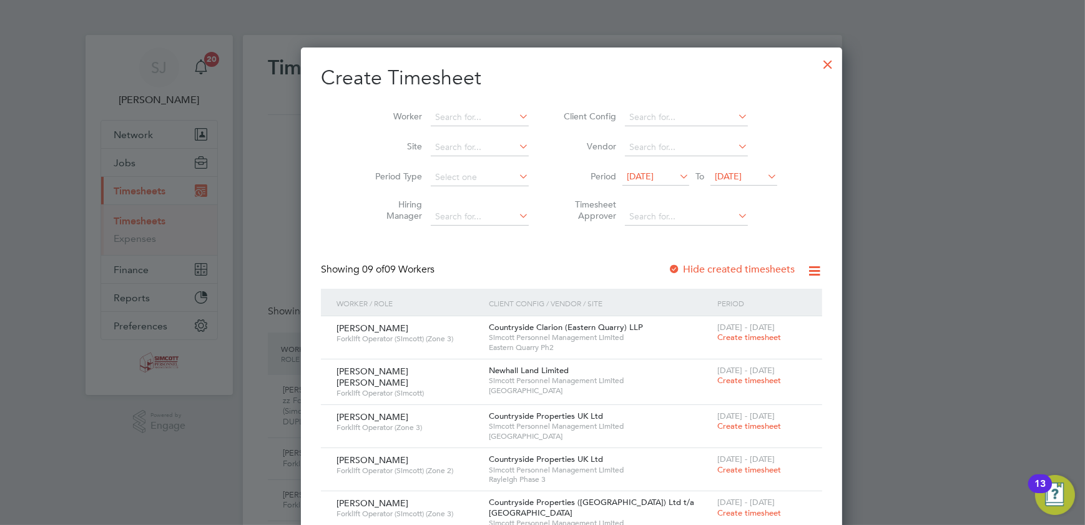
click at [817, 63] on div at bounding box center [828, 61] width 22 height 22
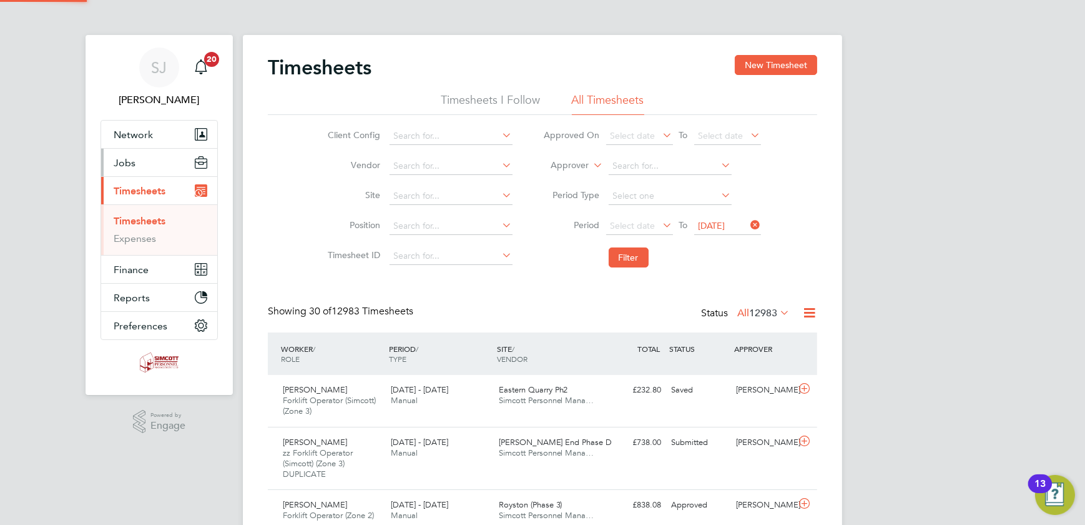
click at [133, 153] on button "Jobs" at bounding box center [159, 162] width 116 height 27
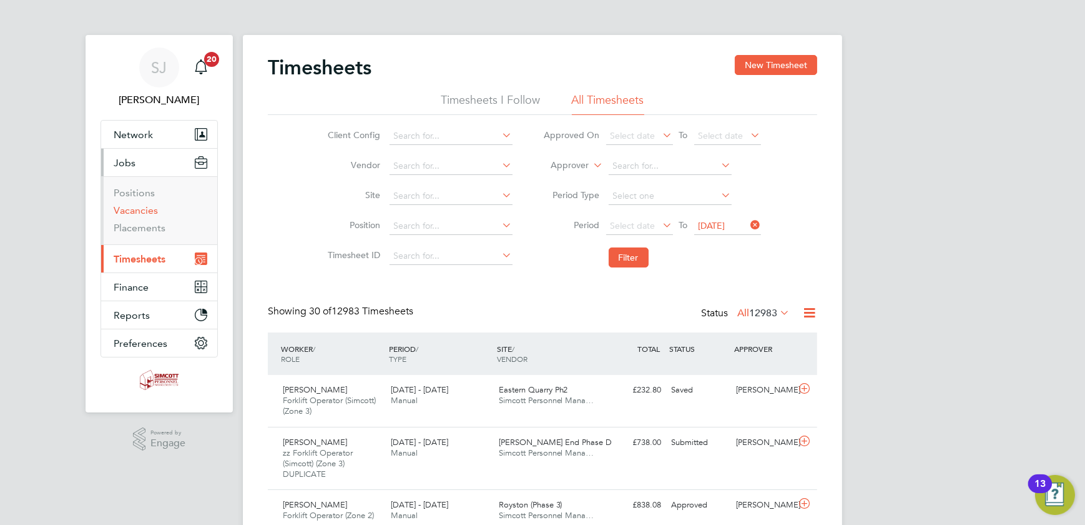
click at [143, 208] on link "Vacancies" at bounding box center [136, 210] width 44 height 12
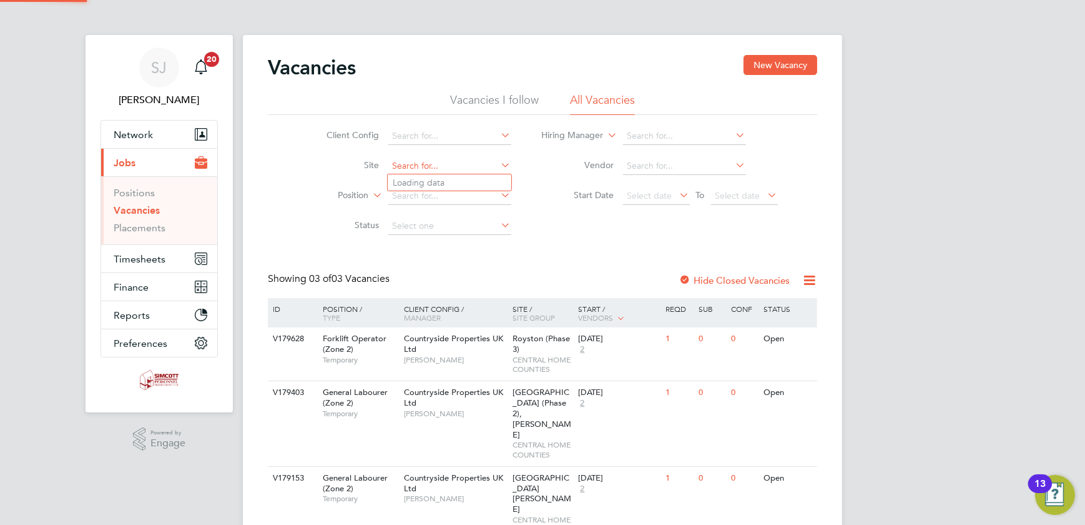
click at [432, 172] on input at bounding box center [449, 165] width 123 height 17
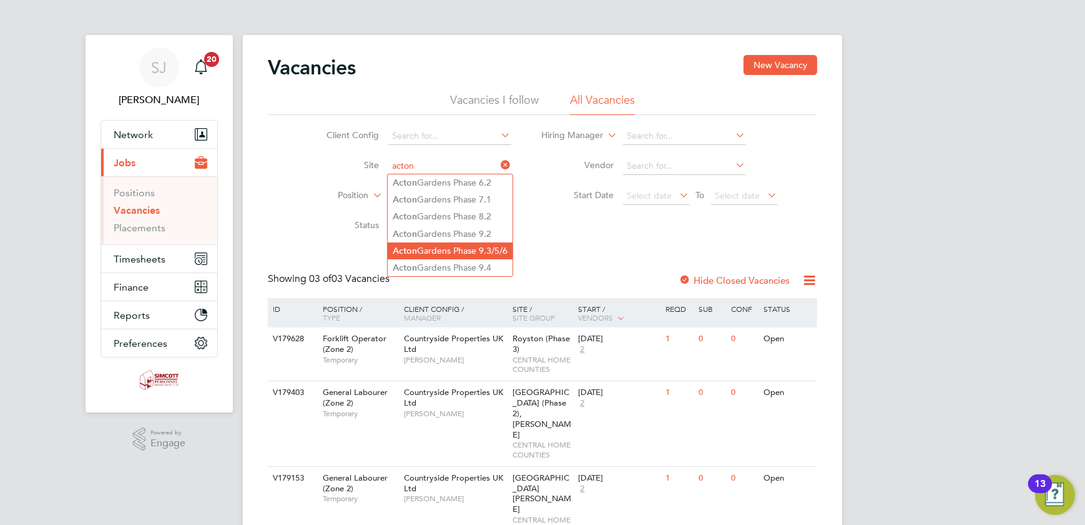
click at [448, 247] on li "Acton Gardens Phase 9.3/5/6" at bounding box center [450, 250] width 125 height 17
type input "[GEOGRAPHIC_DATA] Phase 9.3/5/6"
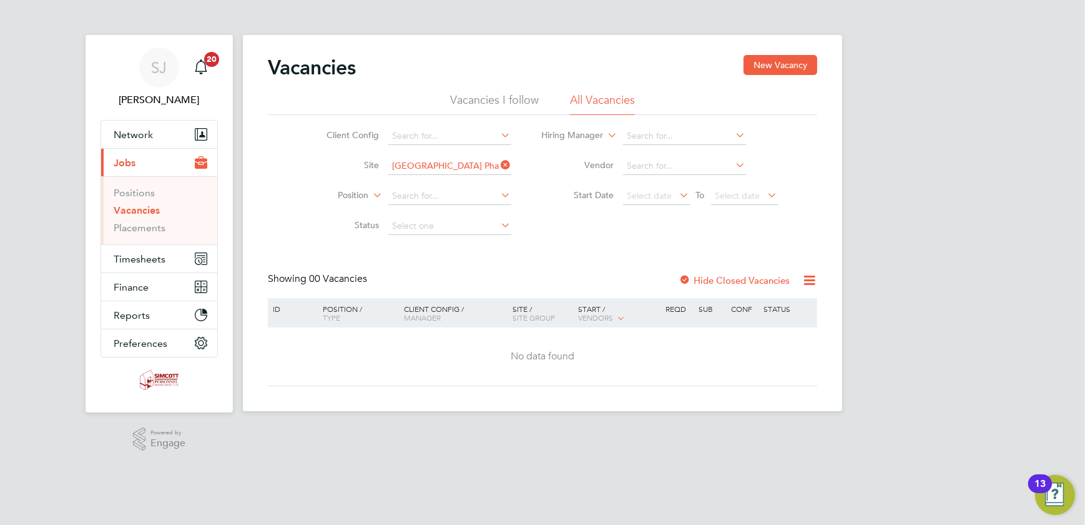
click at [724, 272] on div "Hide Closed Vacancies" at bounding box center [730, 280] width 123 height 16
click at [720, 283] on label "Hide Closed Vacancies" at bounding box center [734, 280] width 111 height 12
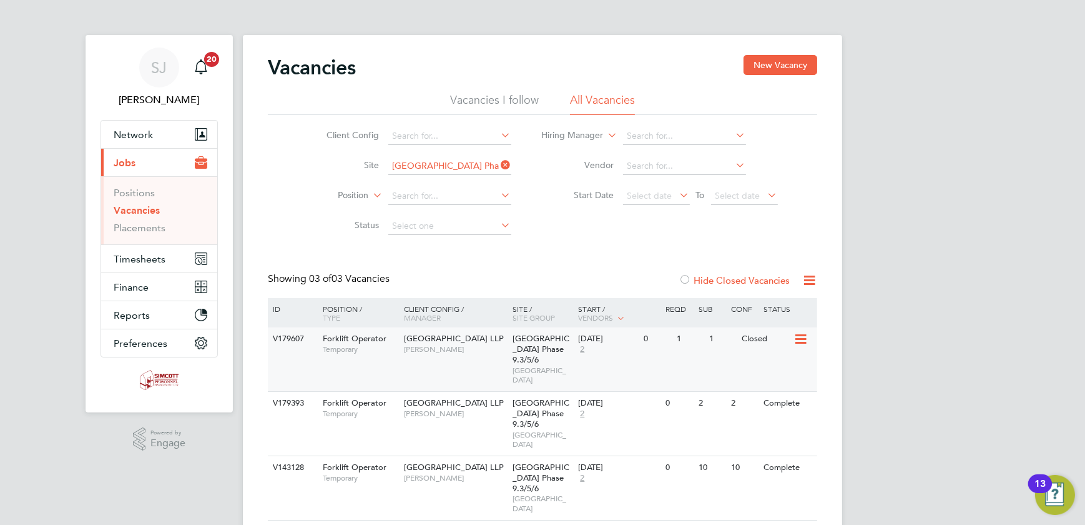
click at [432, 359] on div "Acton Gardens LLP Kristoffer Lee" at bounding box center [455, 343] width 109 height 32
click at [481, 392] on div "Acton Gardens LLP Kristoffer Lee" at bounding box center [455, 408] width 109 height 32
click at [150, 263] on span "Timesheets" at bounding box center [140, 259] width 52 height 12
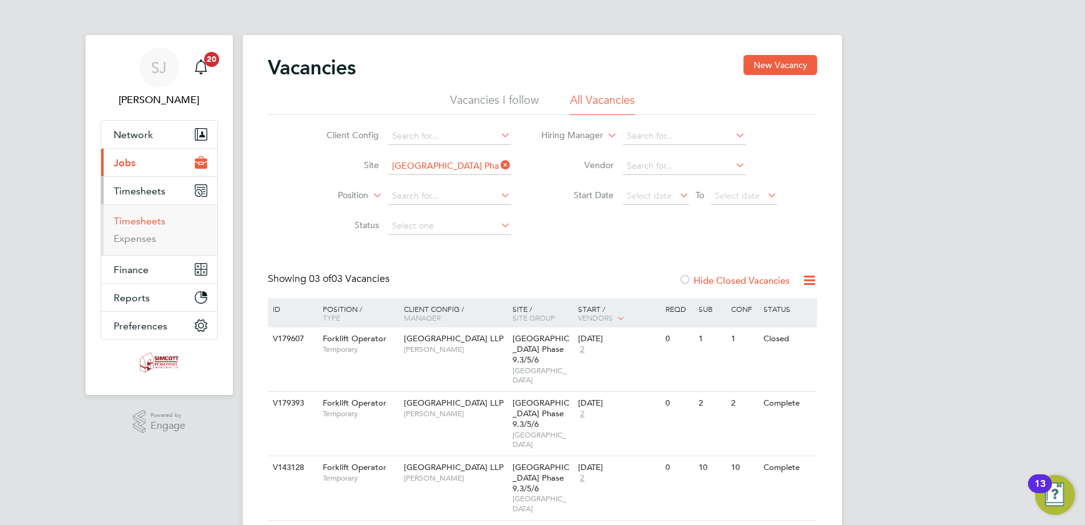
click at [137, 219] on link "Timesheets" at bounding box center [140, 221] width 52 height 12
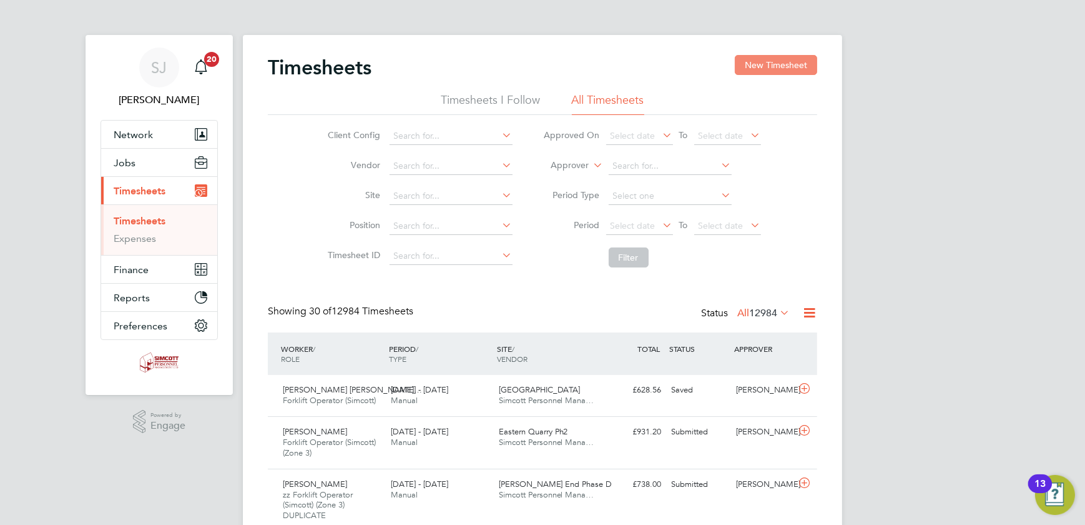
scroll to position [52, 108]
click at [767, 71] on button "New Timesheet" at bounding box center [776, 65] width 82 height 20
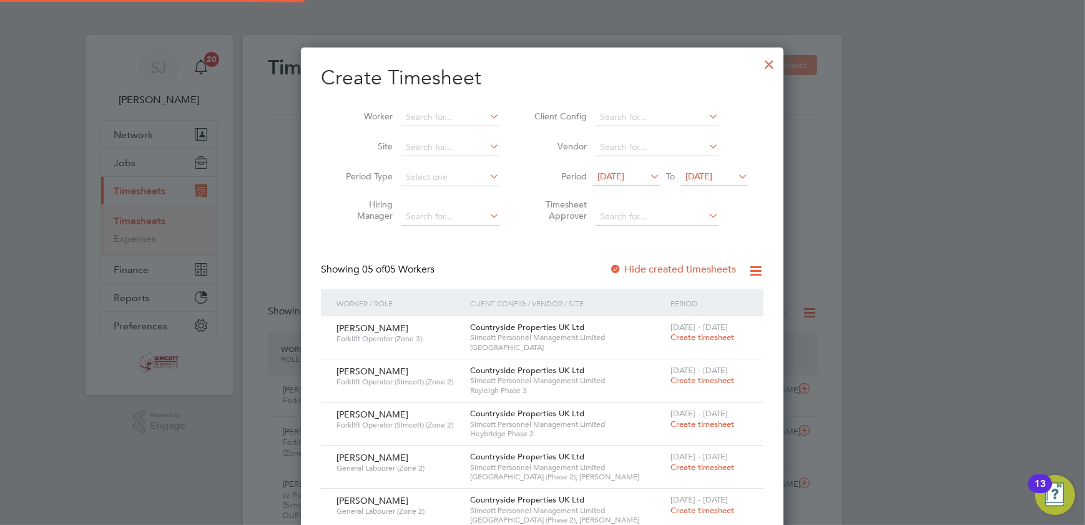
scroll to position [510, 483]
click at [713, 170] on span "26 Aug 2025" at bounding box center [699, 175] width 27 height 11
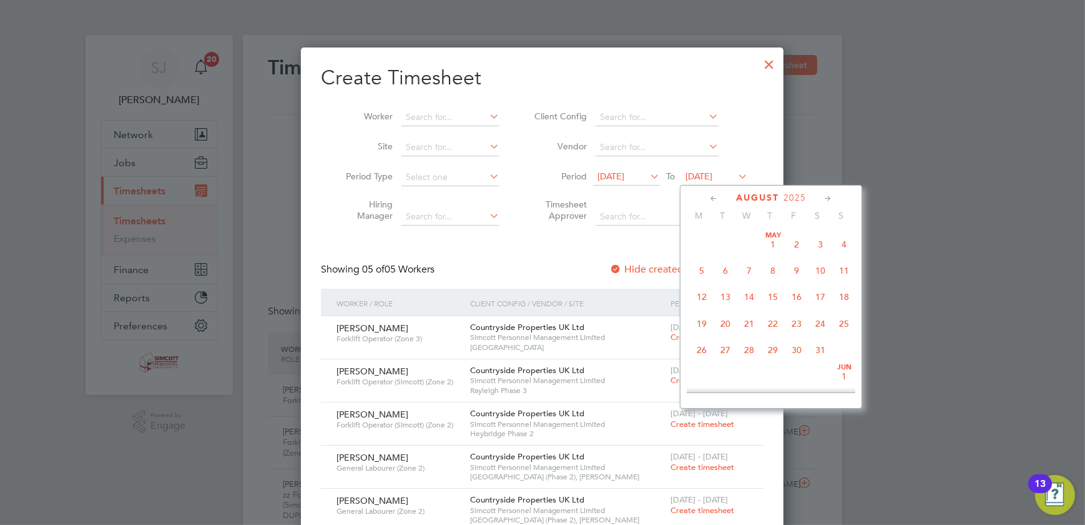
scroll to position [478, 0]
click at [841, 294] on span "31" at bounding box center [844, 293] width 24 height 24
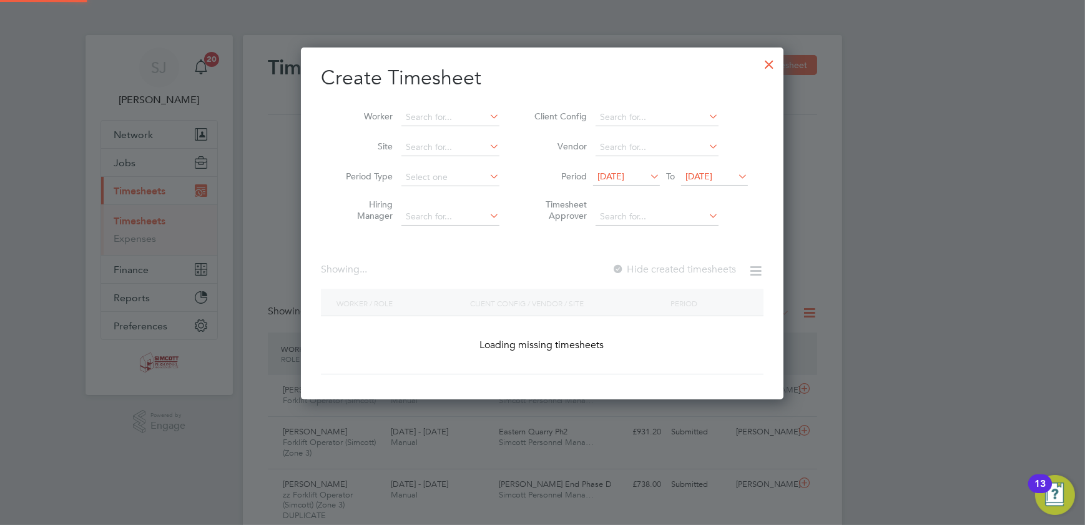
scroll to position [510, 483]
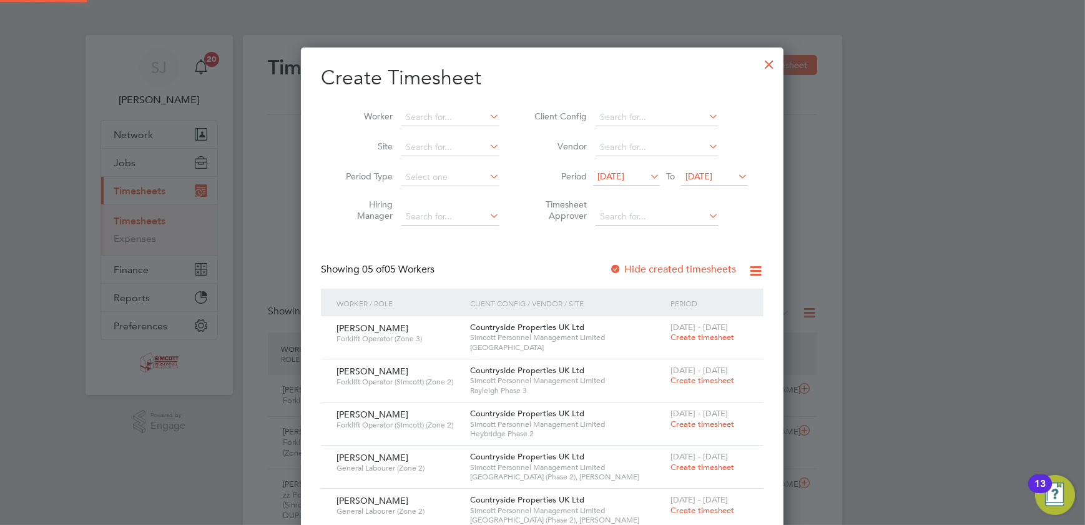
click at [607, 178] on span "[DATE]" at bounding box center [611, 175] width 27 height 11
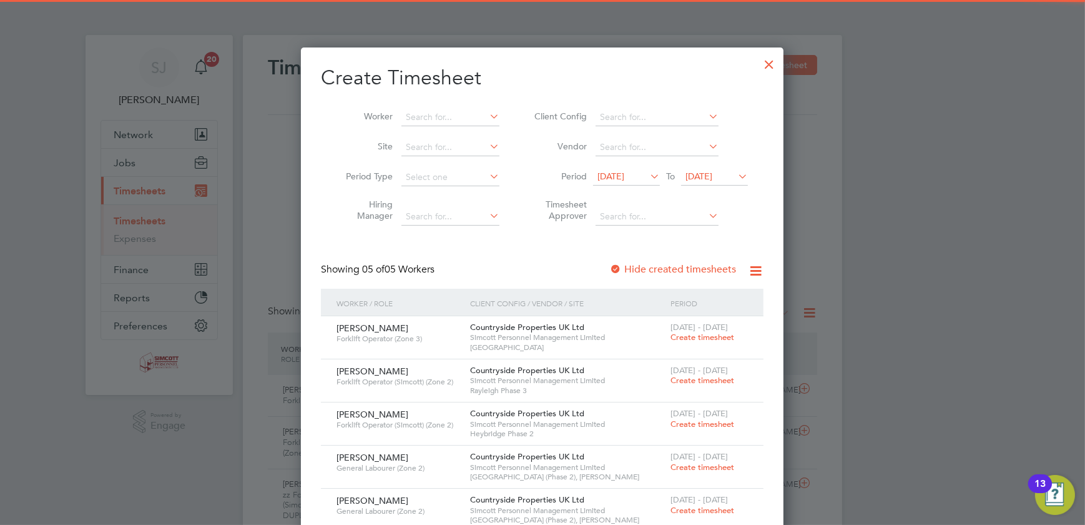
scroll to position [451, 0]
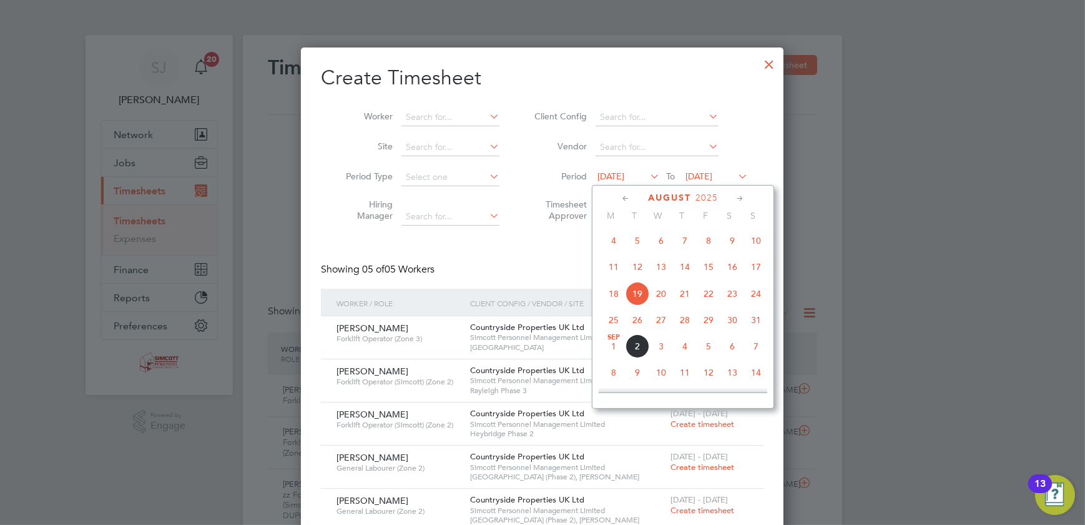
click at [613, 321] on span "25" at bounding box center [614, 320] width 24 height 24
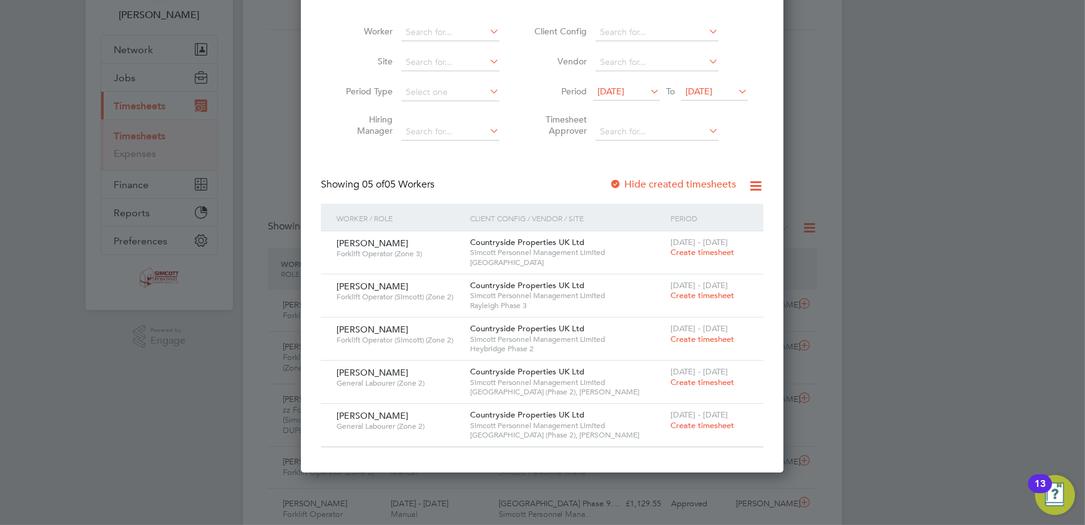
scroll to position [0, 0]
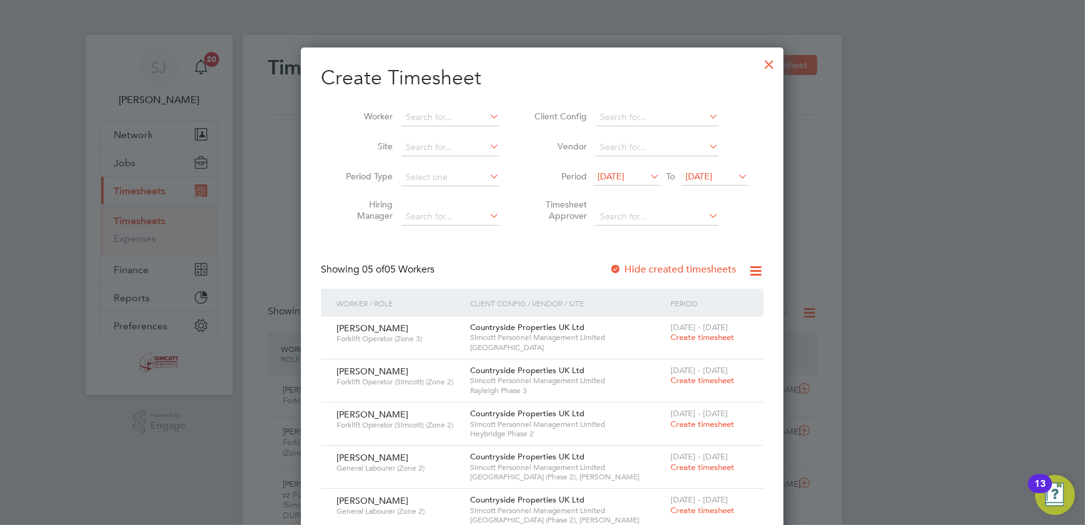
click at [772, 64] on div at bounding box center [769, 61] width 22 height 22
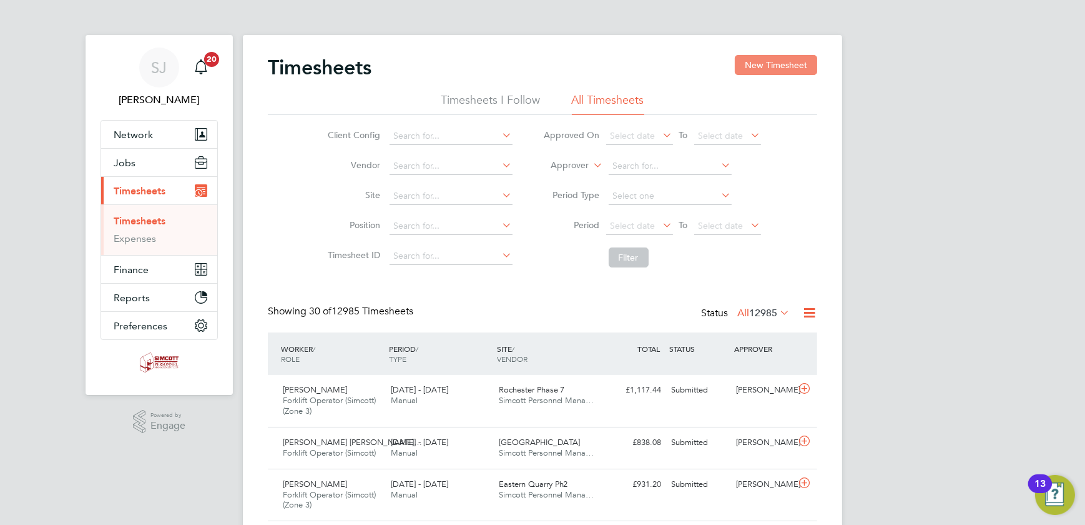
click at [784, 64] on button "New Timesheet" at bounding box center [776, 65] width 82 height 20
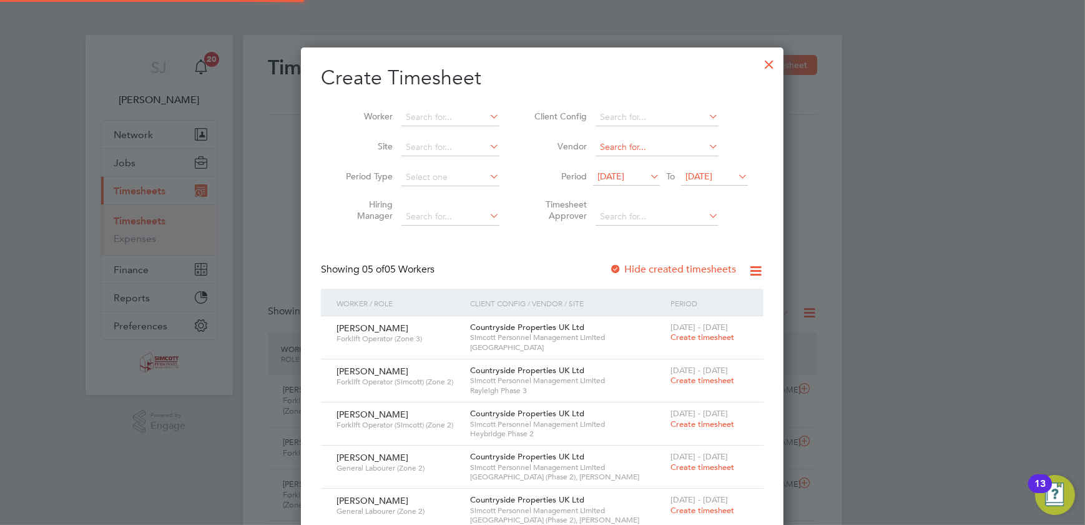
scroll to position [510, 483]
click at [713, 177] on span "26 Aug 2025" at bounding box center [699, 175] width 27 height 11
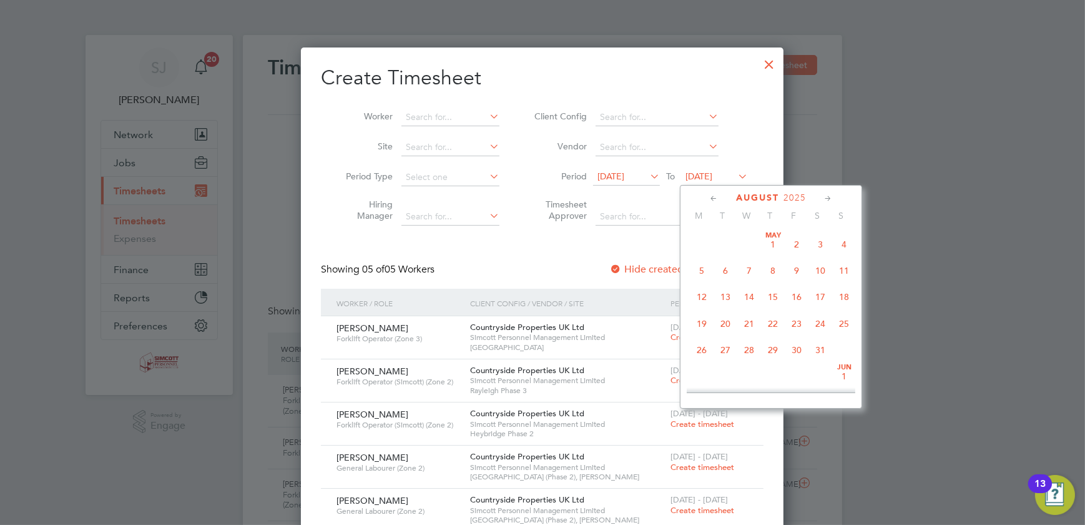
scroll to position [478, 0]
click at [847, 295] on span "31" at bounding box center [844, 293] width 24 height 24
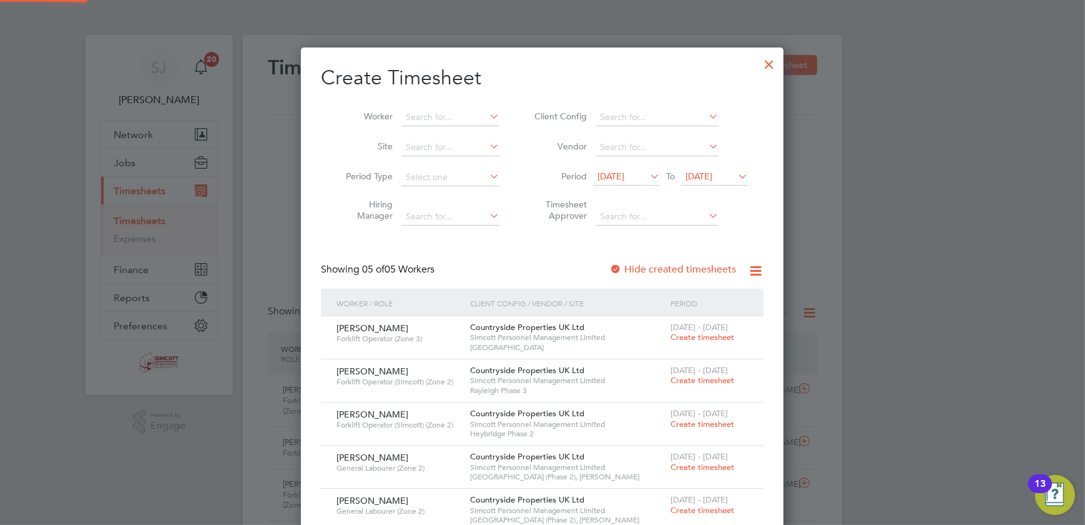
scroll to position [510, 483]
click at [624, 179] on span "[DATE]" at bounding box center [611, 175] width 27 height 11
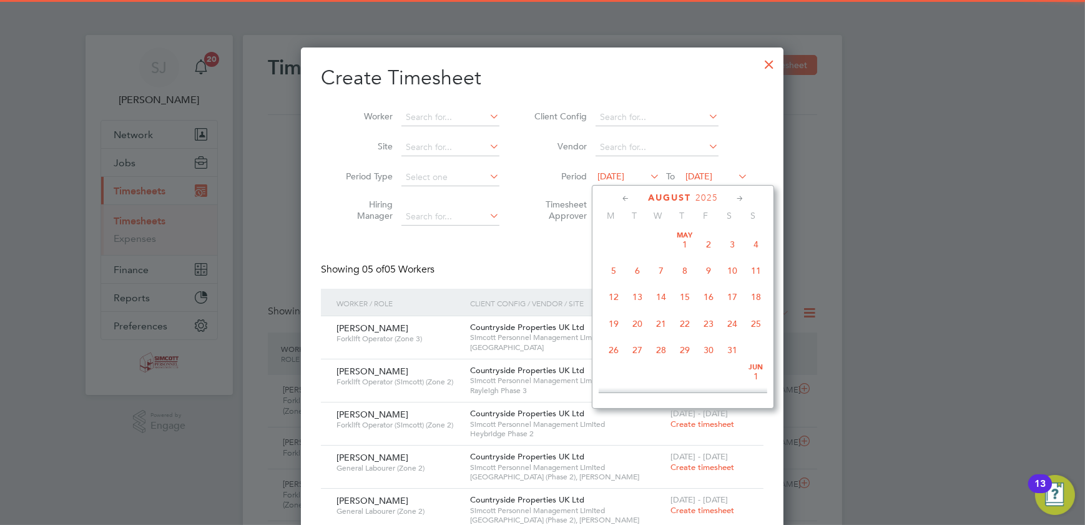
scroll to position [451, 0]
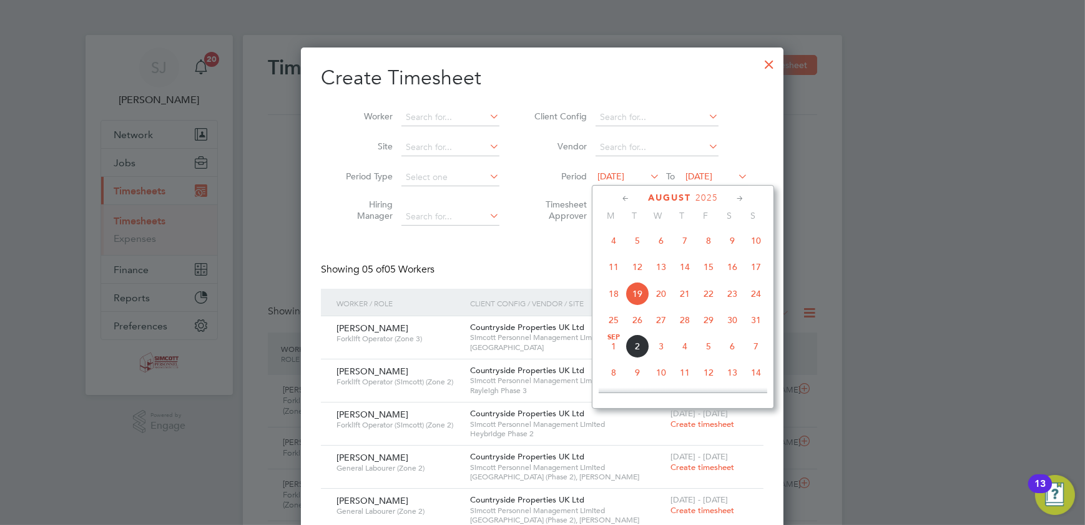
click at [613, 323] on span "25" at bounding box center [614, 320] width 24 height 24
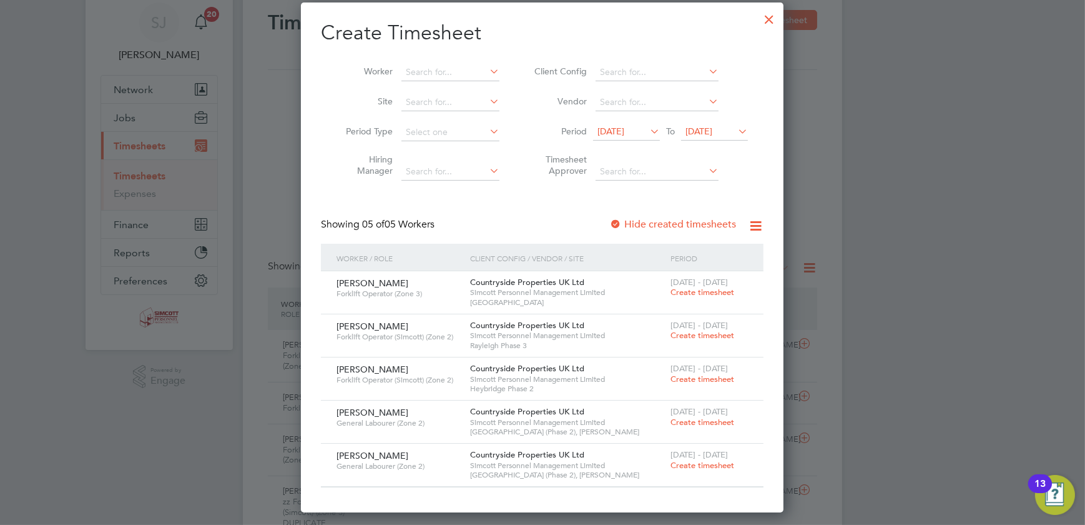
scroll to position [113, 0]
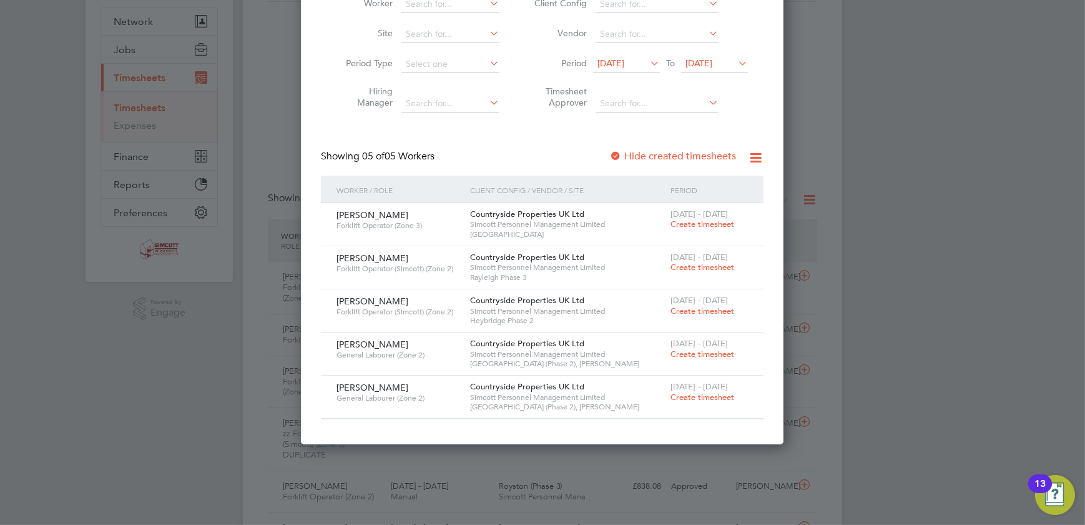
click at [691, 310] on span "Create timesheet" at bounding box center [703, 310] width 64 height 11
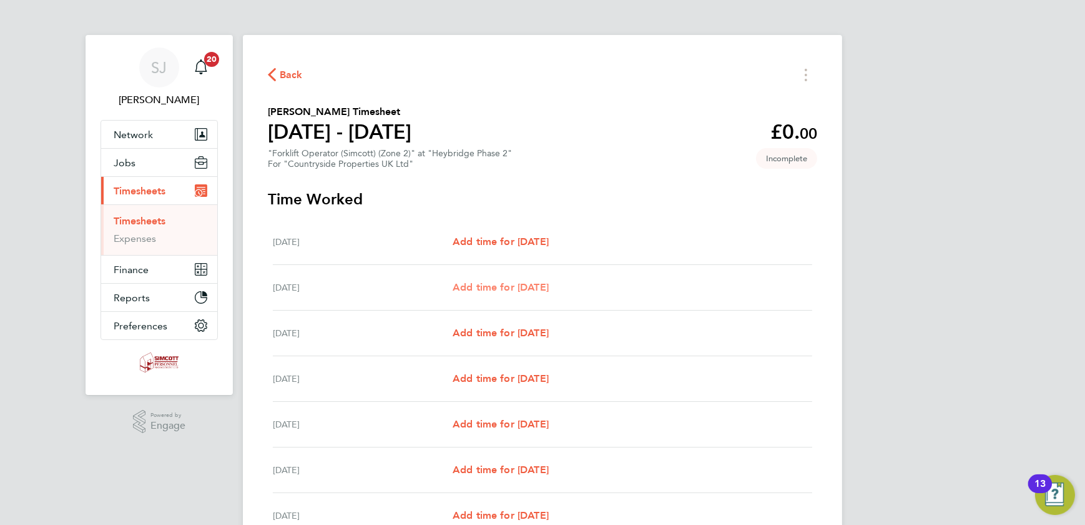
click at [543, 294] on link "Add time for Tue 26 Aug" at bounding box center [501, 287] width 96 height 15
select select "30"
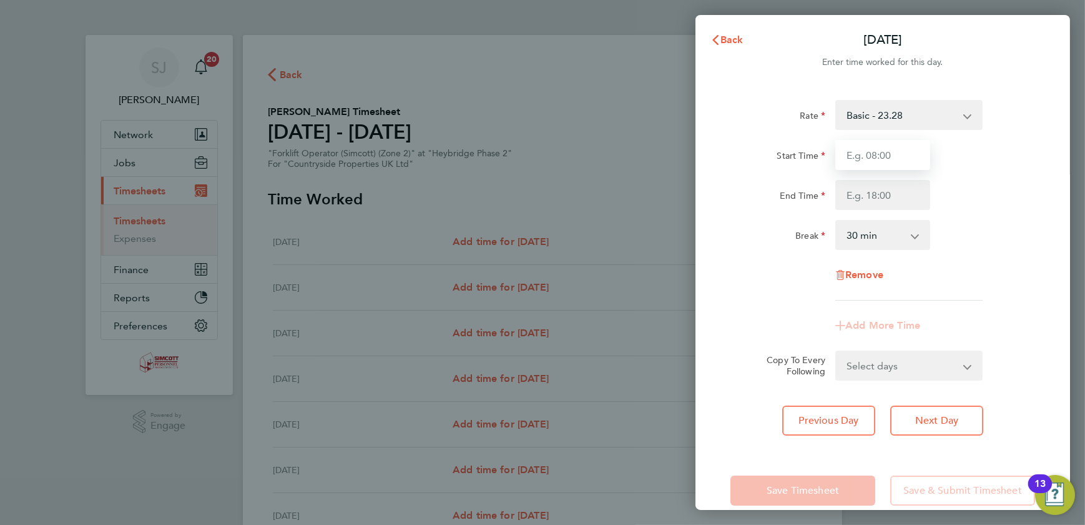
drag, startPoint x: 927, startPoint y: 144, endPoint x: 916, endPoint y: 150, distance: 12.3
click at [919, 149] on input "Start Time" at bounding box center [883, 155] width 95 height 30
type input "07:30"
type input "17:00"
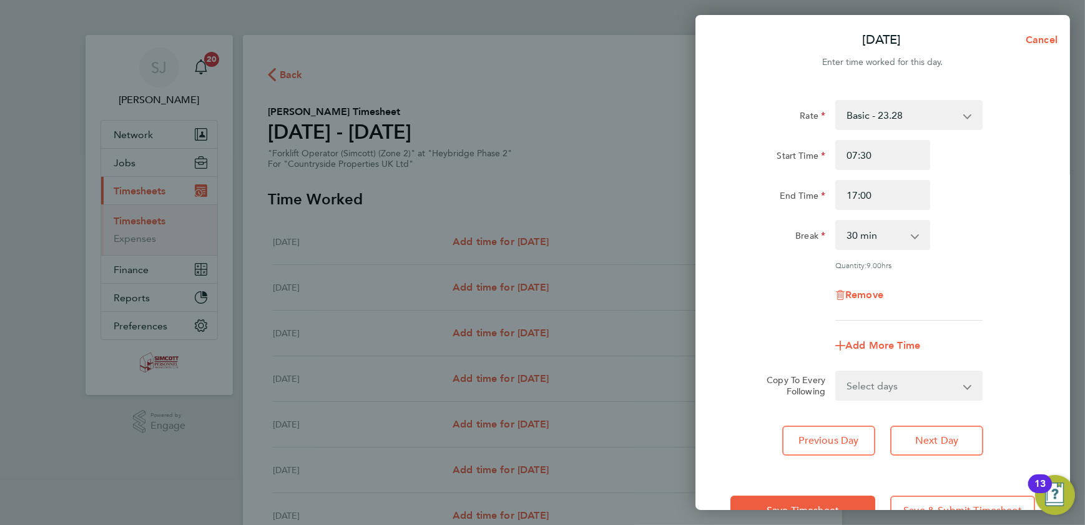
click at [924, 386] on select "Select days Day Weekday (Mon-Fri) Weekend (Sat-Sun) Wednesday Thursday Friday S…" at bounding box center [902, 385] width 131 height 27
select select "WEEKDAY"
click at [837, 372] on select "Select days Day Weekday (Mon-Fri) Weekend (Sat-Sun) Wednesday Thursday Friday S…" at bounding box center [902, 385] width 131 height 27
select select "2025-08-31"
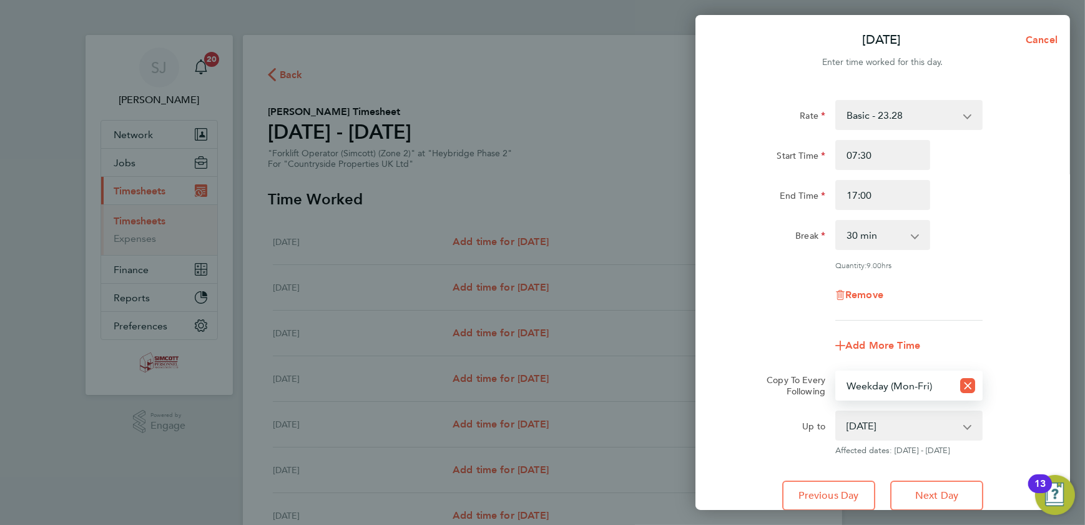
scroll to position [94, 0]
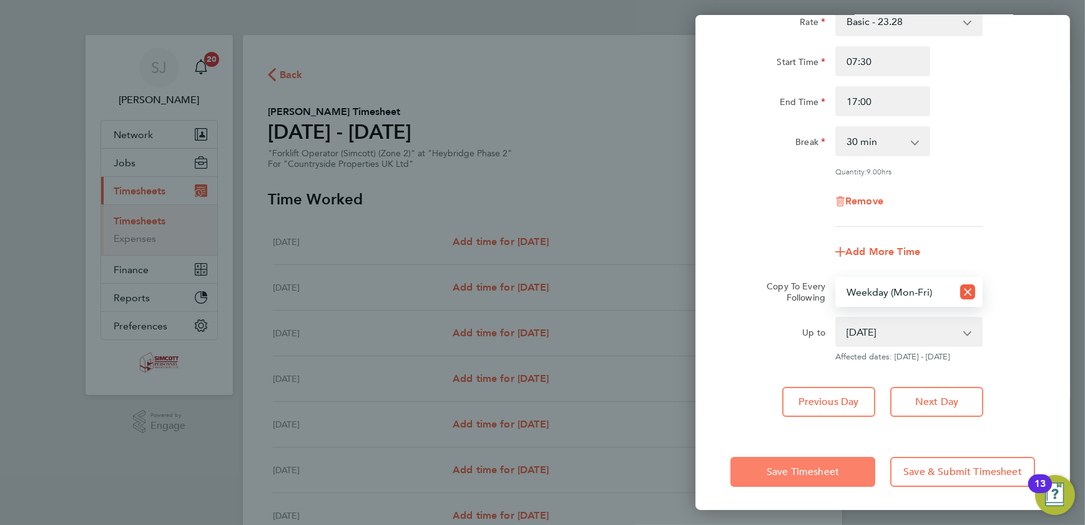
click at [815, 475] on button "Save Timesheet" at bounding box center [803, 471] width 145 height 30
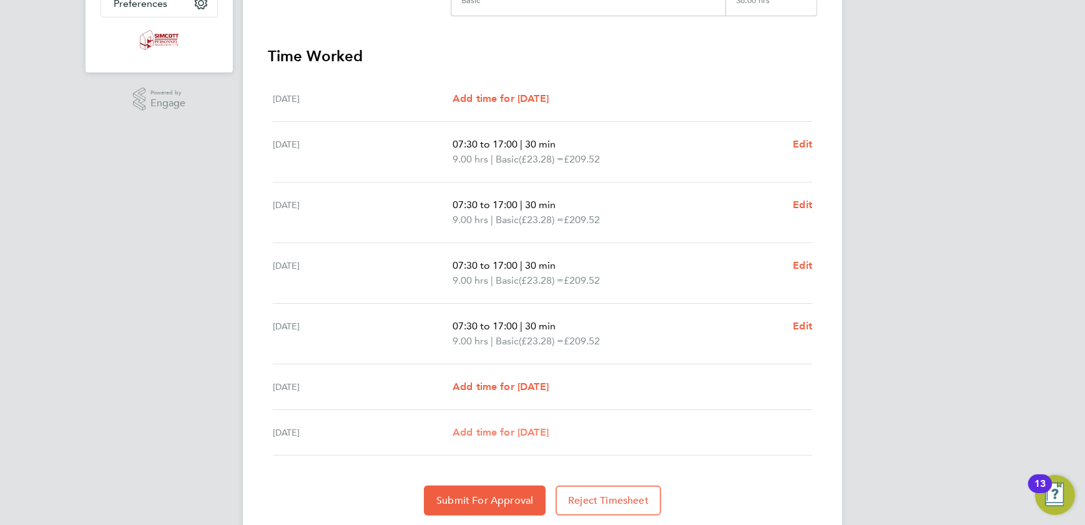
scroll to position [362, 0]
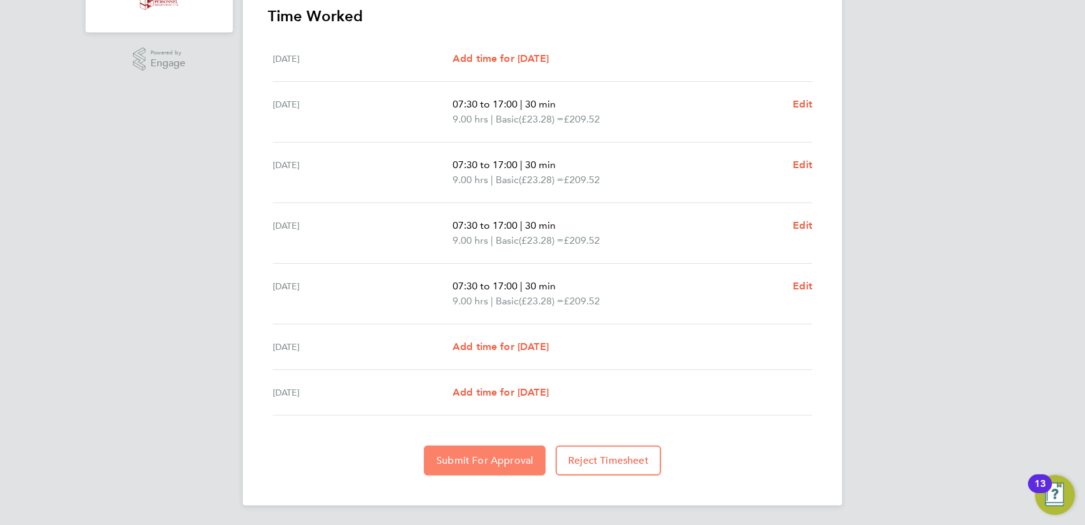
drag, startPoint x: 510, startPoint y: 451, endPoint x: 493, endPoint y: 452, distance: 16.9
click at [508, 451] on button "Submit For Approval" at bounding box center [485, 460] width 122 height 30
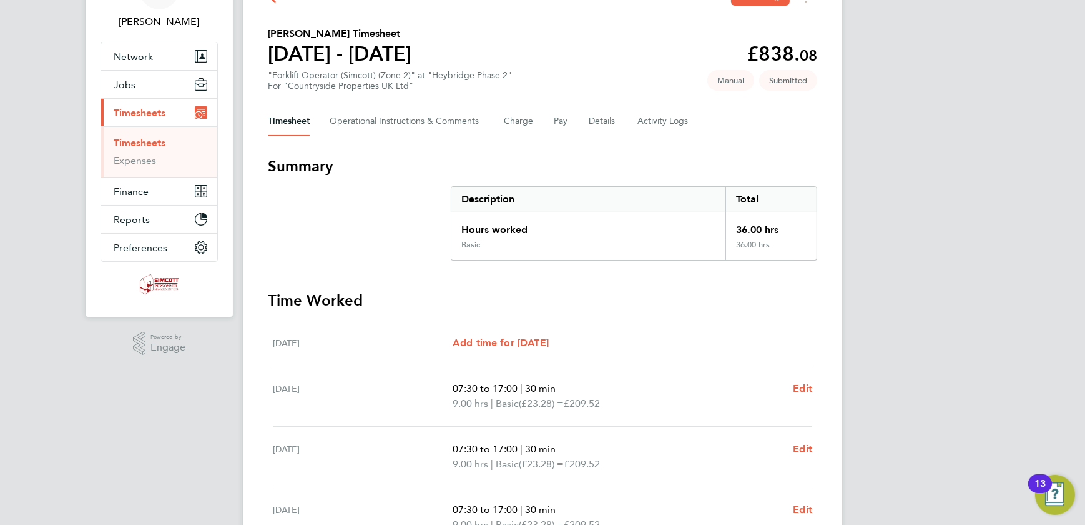
scroll to position [0, 0]
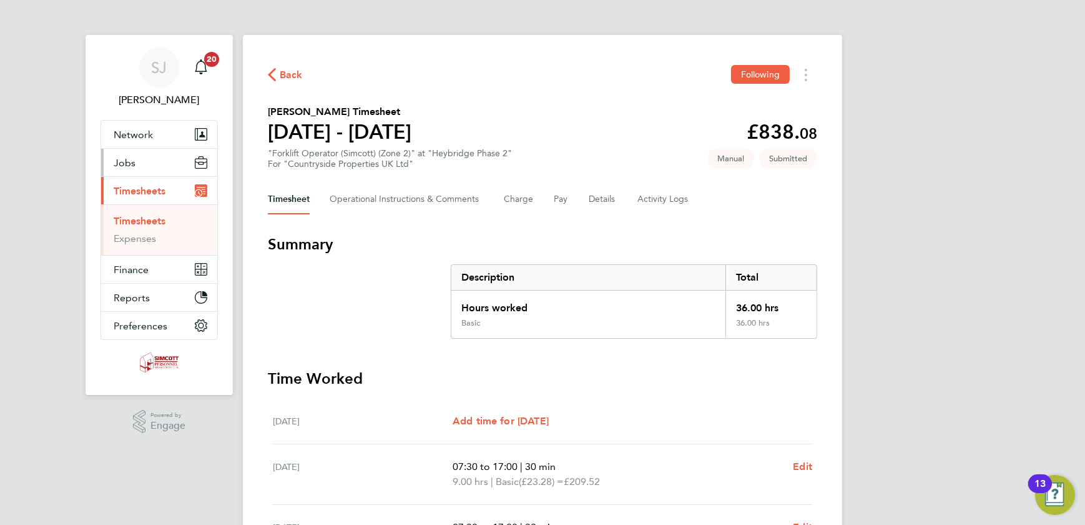
click at [135, 166] on button "Jobs" at bounding box center [159, 162] width 116 height 27
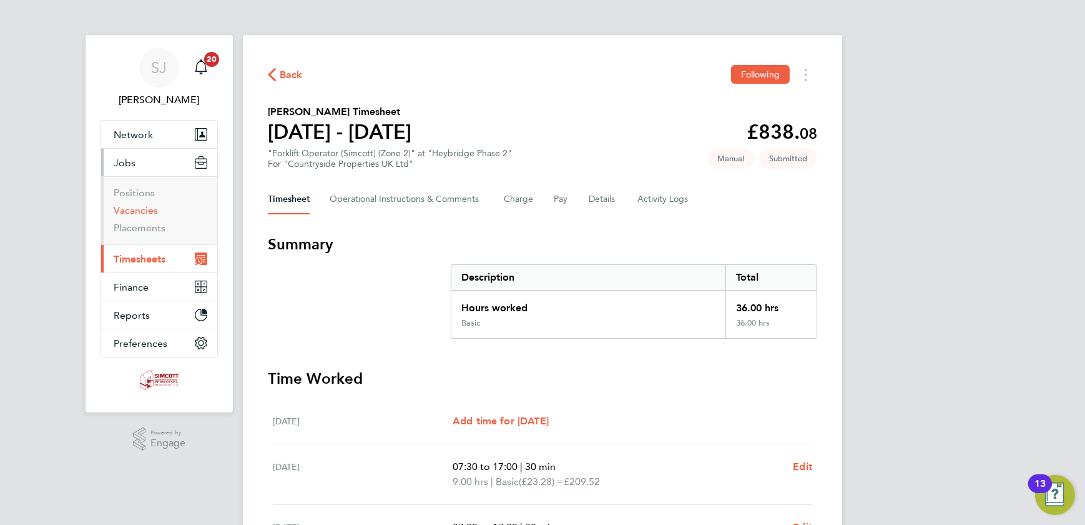
click at [131, 214] on link "Vacancies" at bounding box center [136, 210] width 44 height 12
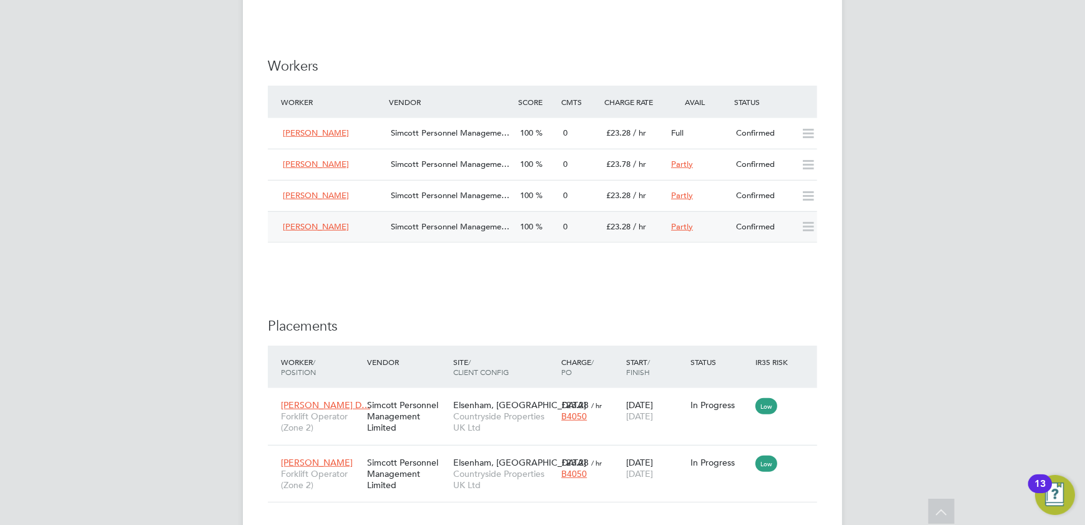
click at [590, 228] on div "0" at bounding box center [579, 227] width 43 height 21
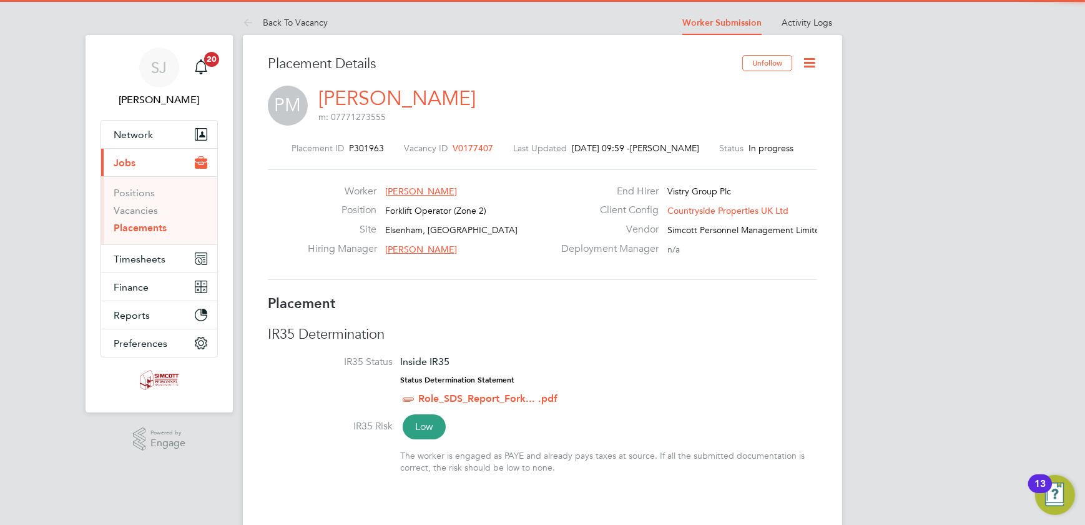
click at [802, 59] on icon at bounding box center [810, 63] width 16 height 16
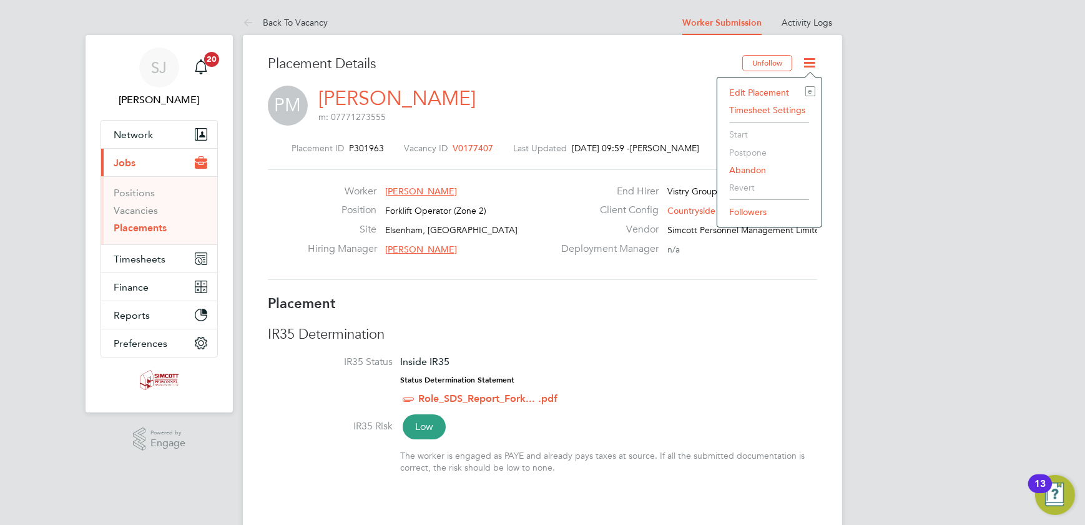
click at [748, 93] on li "Edit Placement e" at bounding box center [770, 92] width 92 height 17
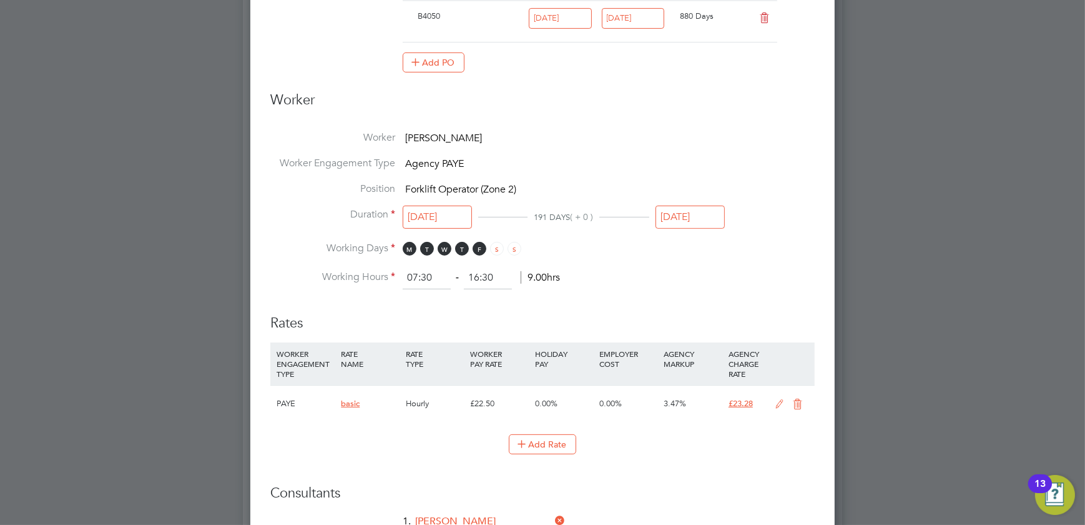
click at [690, 214] on input "28 Feb 2026" at bounding box center [690, 216] width 69 height 23
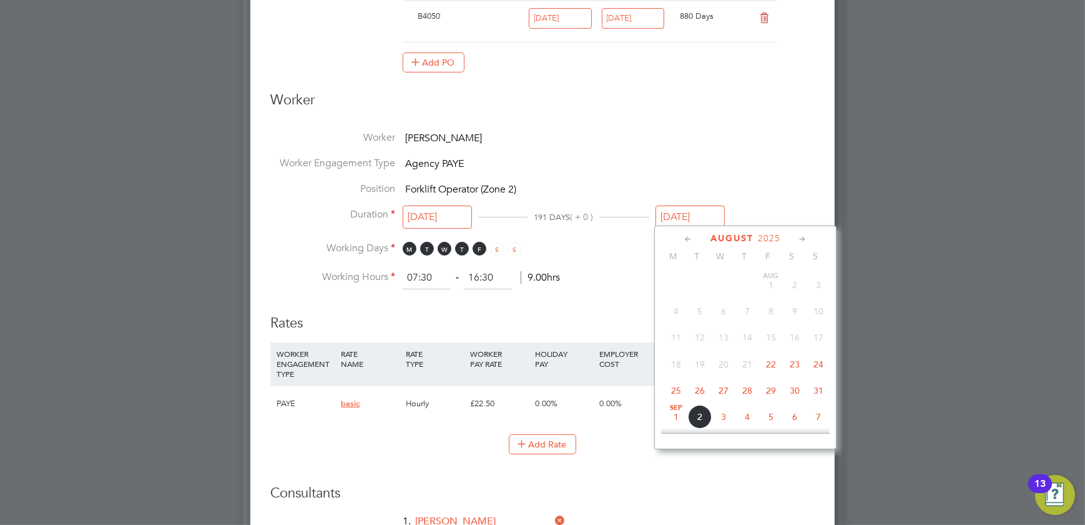
click at [812, 363] on span "24" at bounding box center [819, 364] width 24 height 24
type input "[DATE]"
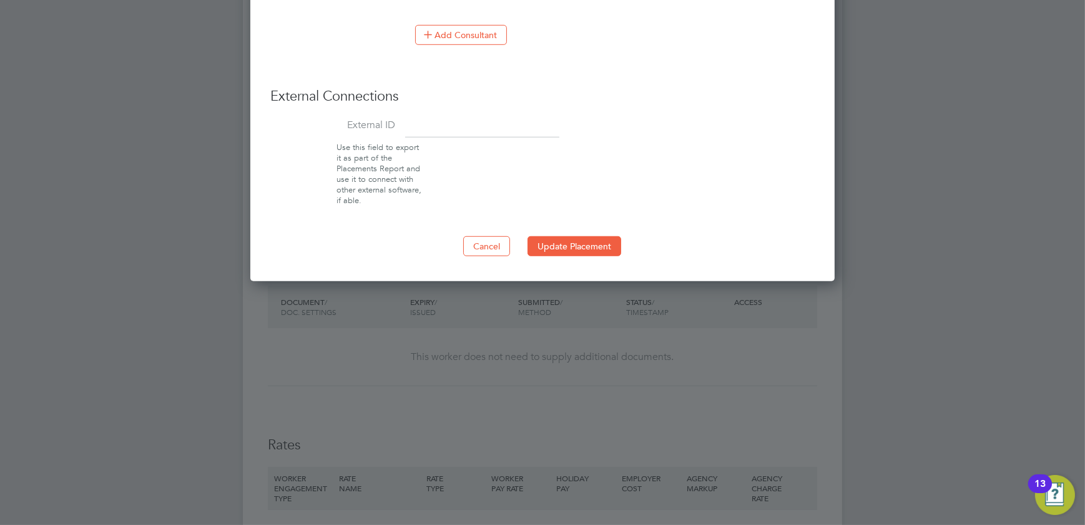
click at [546, 242] on button "Update Placement" at bounding box center [575, 246] width 94 height 20
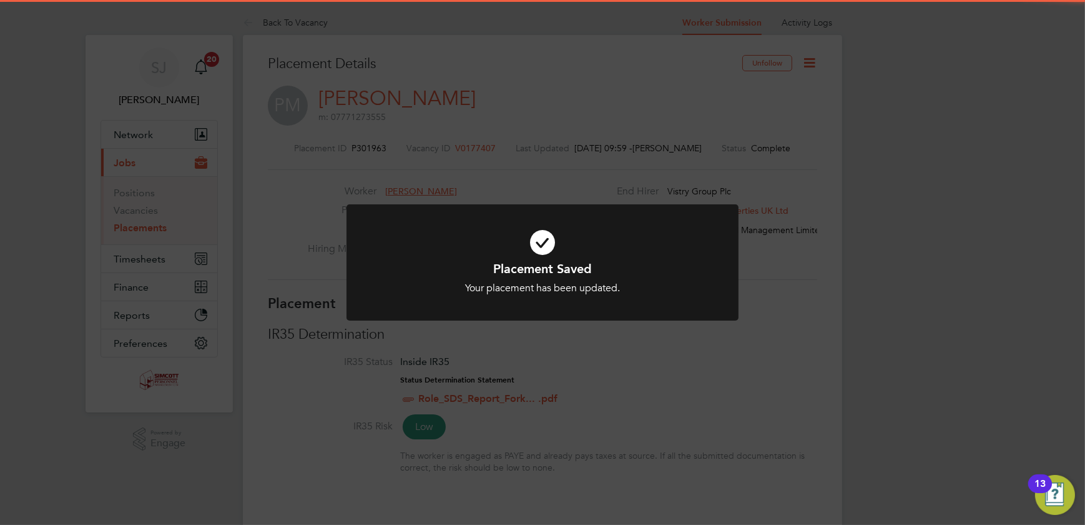
click at [752, 247] on div "Placement Saved Your placement has been updated. Cancel Okay" at bounding box center [542, 262] width 1085 height 525
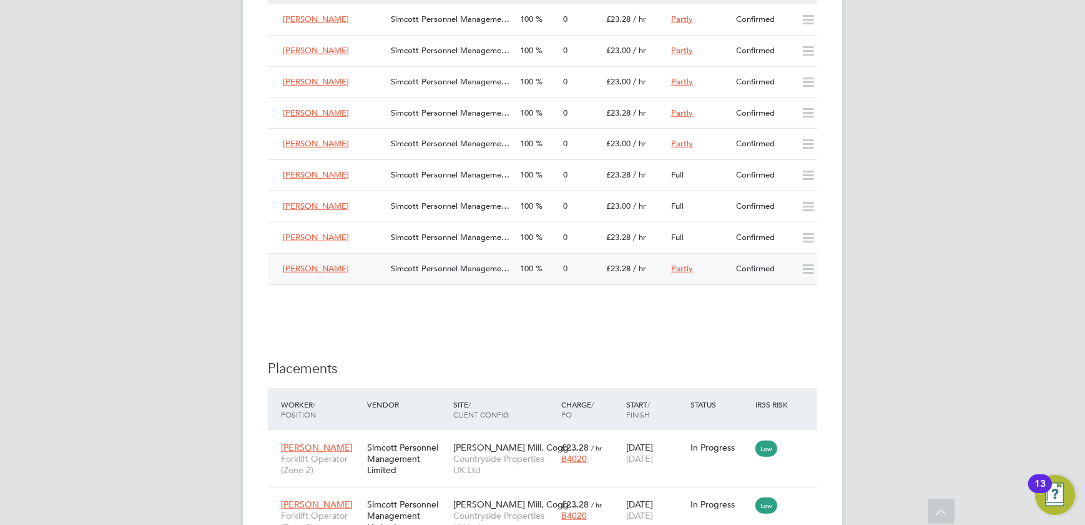
click at [533, 265] on span "100" at bounding box center [526, 268] width 13 height 11
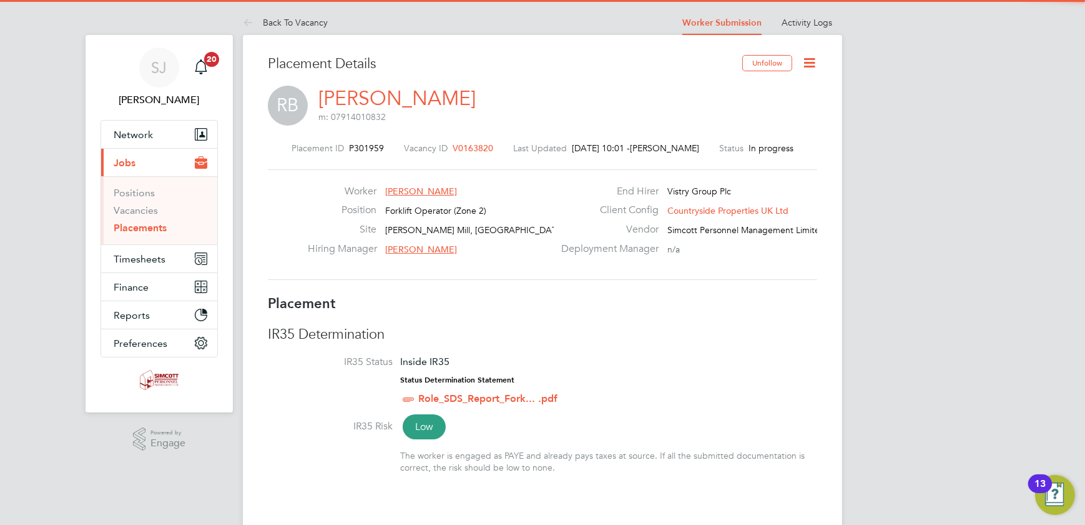
click at [813, 61] on icon at bounding box center [810, 63] width 16 height 16
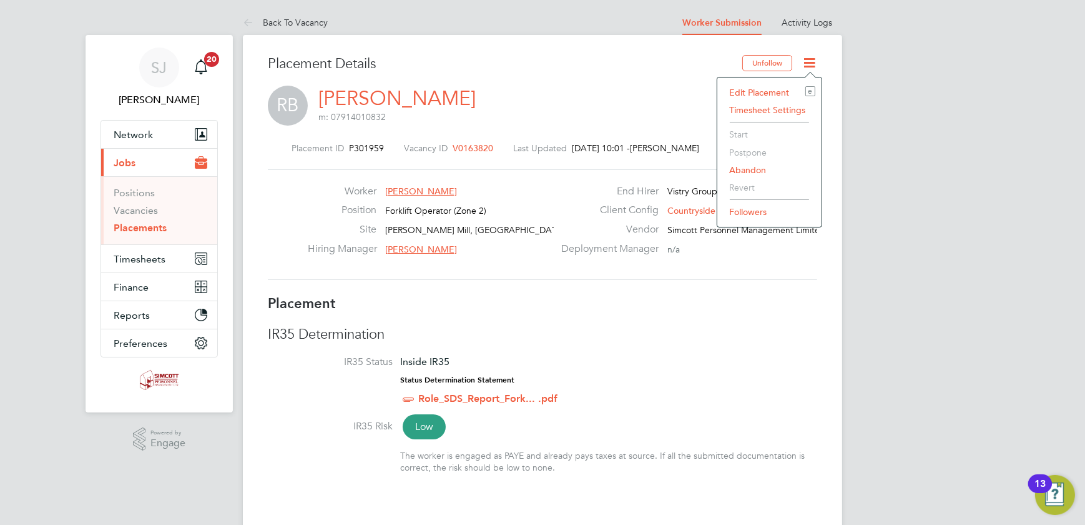
click at [755, 87] on li "Edit Placement e" at bounding box center [770, 92] width 92 height 17
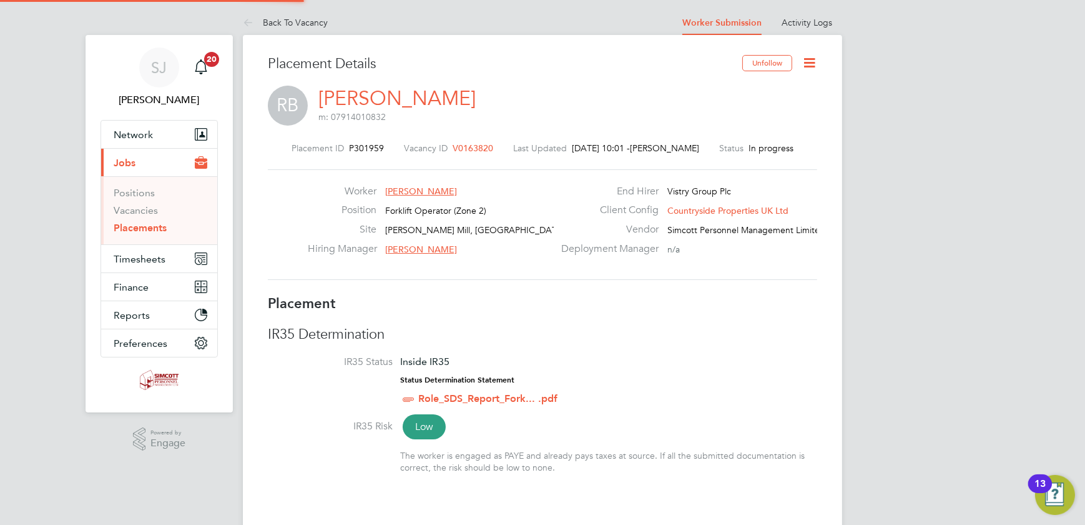
type input "Dennis Healy"
type input "Declan Joy"
type input "18 Aug 2025"
type input "24 Dec 2025"
type input "08:00"
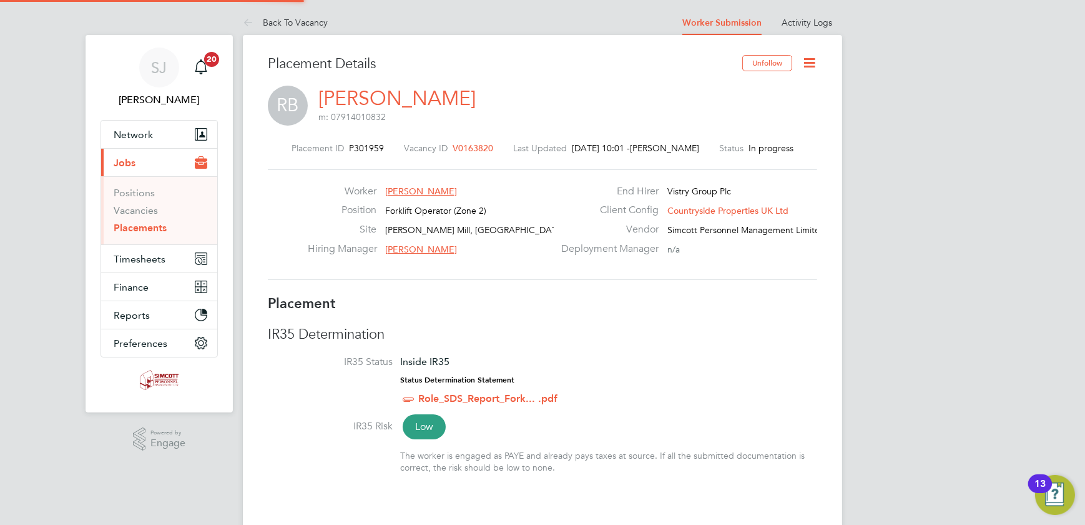
type input "17:00"
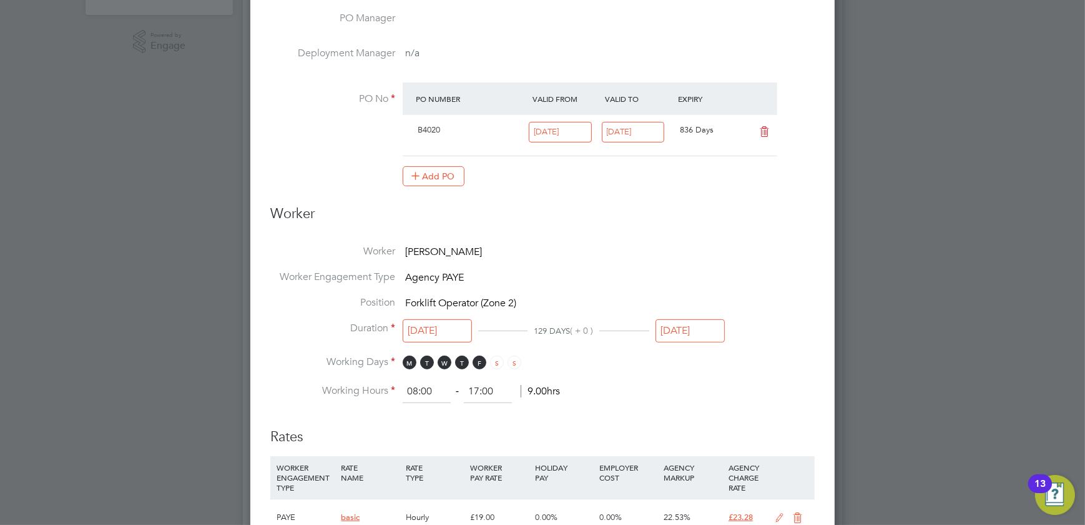
drag, startPoint x: 674, startPoint y: 318, endPoint x: 674, endPoint y: 330, distance: 11.9
click at [674, 320] on input "24 Dec 2025" at bounding box center [690, 330] width 69 height 23
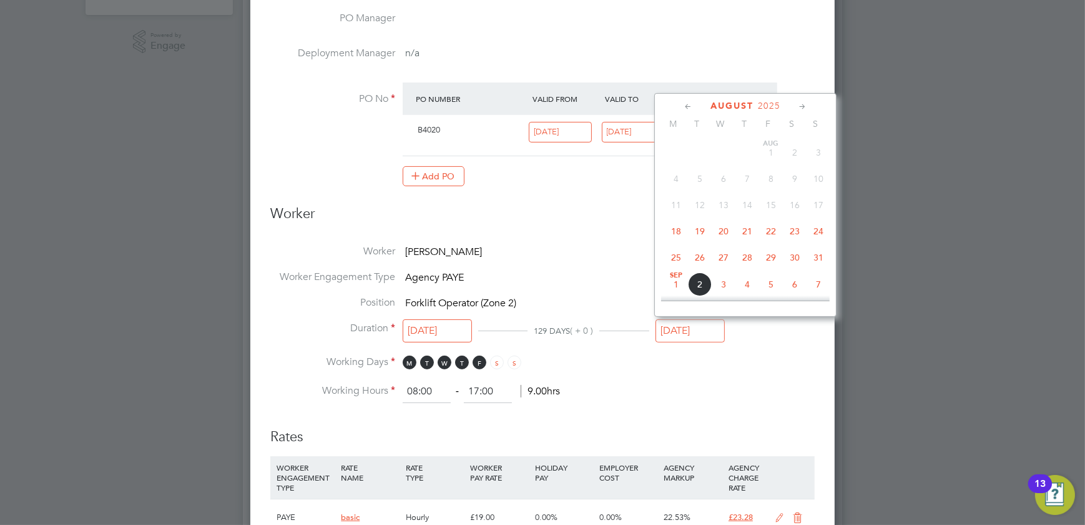
click at [816, 225] on span "24" at bounding box center [819, 231] width 24 height 24
type input "[DATE]"
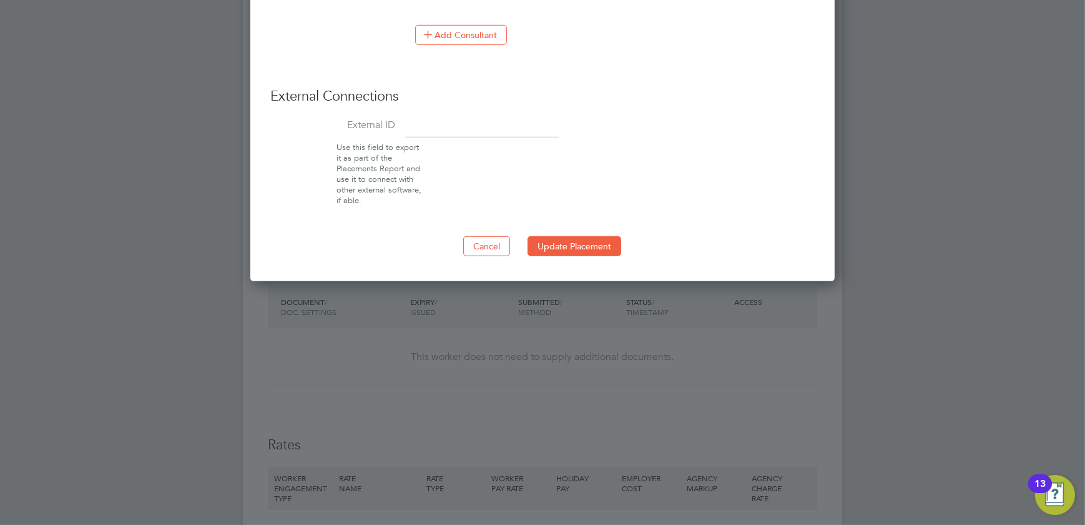
click at [579, 248] on button "Update Placement" at bounding box center [575, 246] width 94 height 20
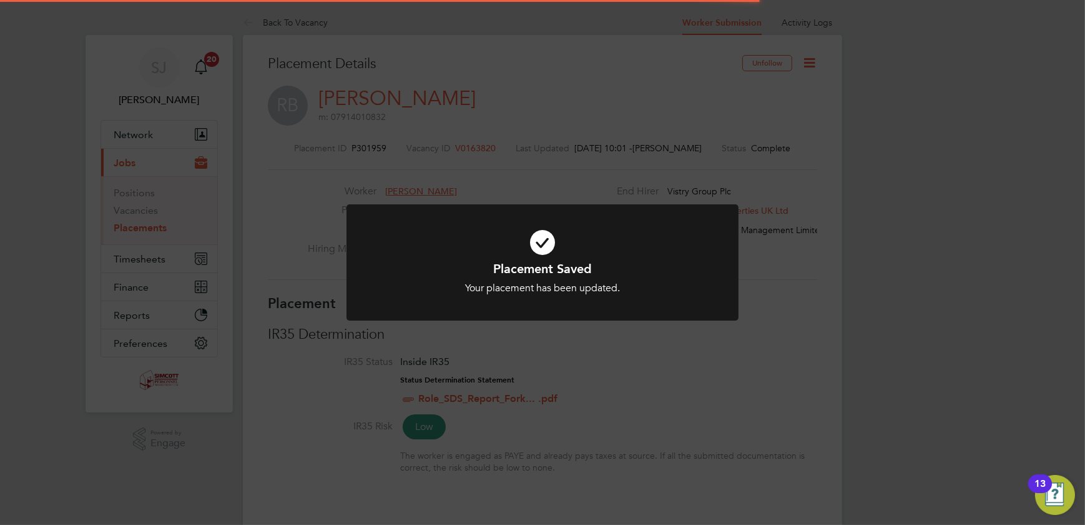
drag, startPoint x: 837, startPoint y: 149, endPoint x: 819, endPoint y: 148, distance: 17.5
click at [833, 149] on div "Placement Saved Your placement has been updated. Cancel Okay" at bounding box center [542, 262] width 1085 height 525
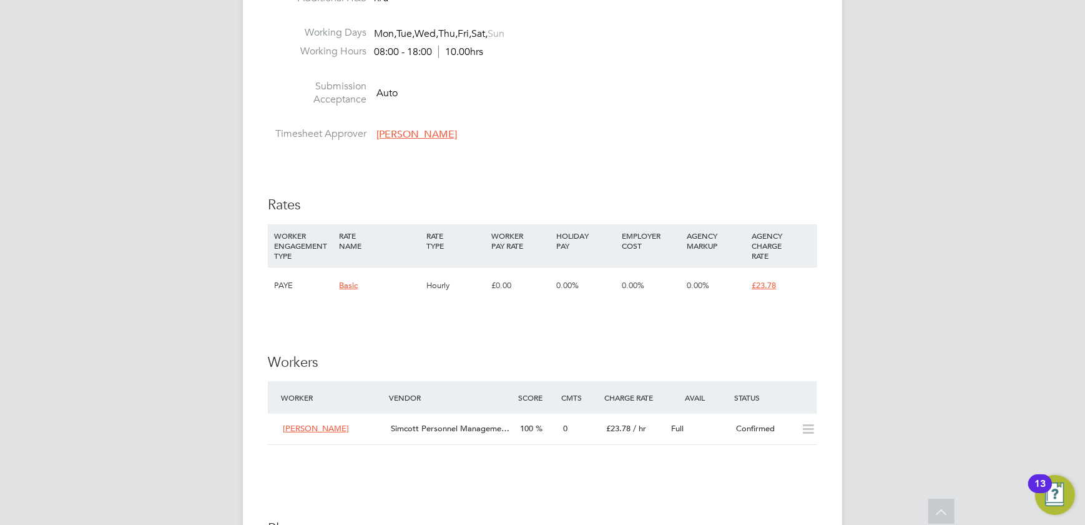
scroll to position [568, 0]
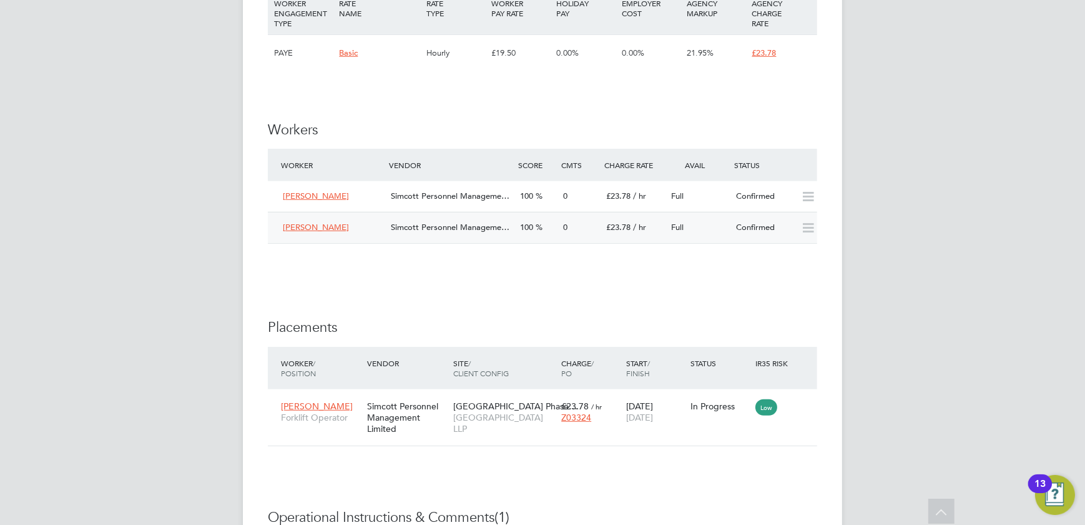
click at [561, 230] on div "[PERSON_NAME] Personnel Manageme… 100 0 £23.78 / hr Full Confirmed" at bounding box center [543, 227] width 550 height 31
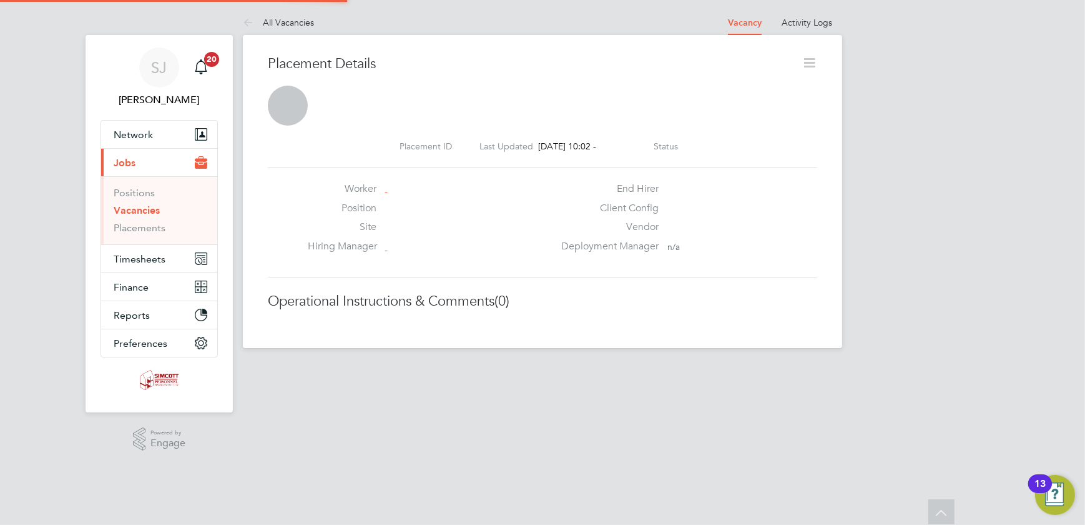
scroll to position [12, 100]
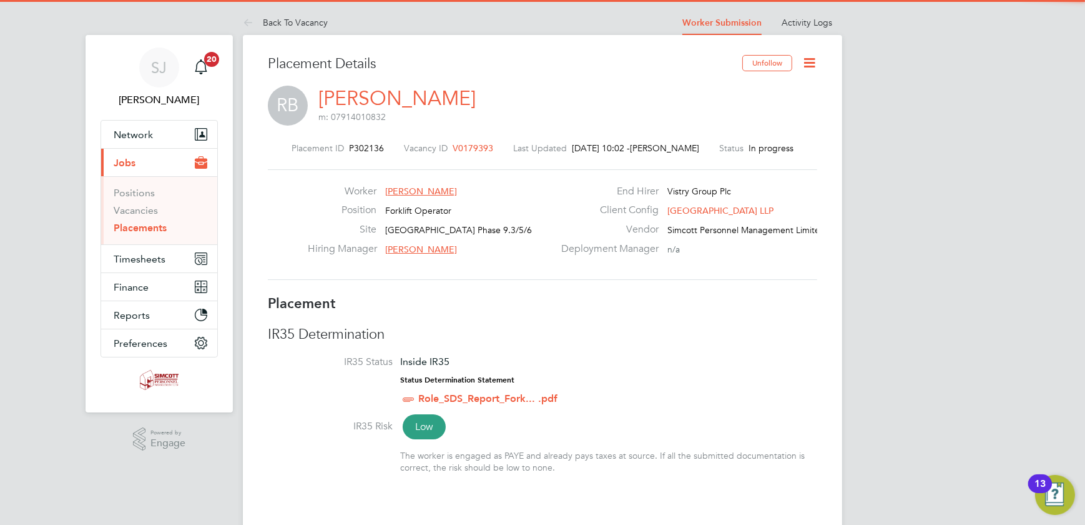
click at [817, 62] on icon at bounding box center [810, 63] width 16 height 16
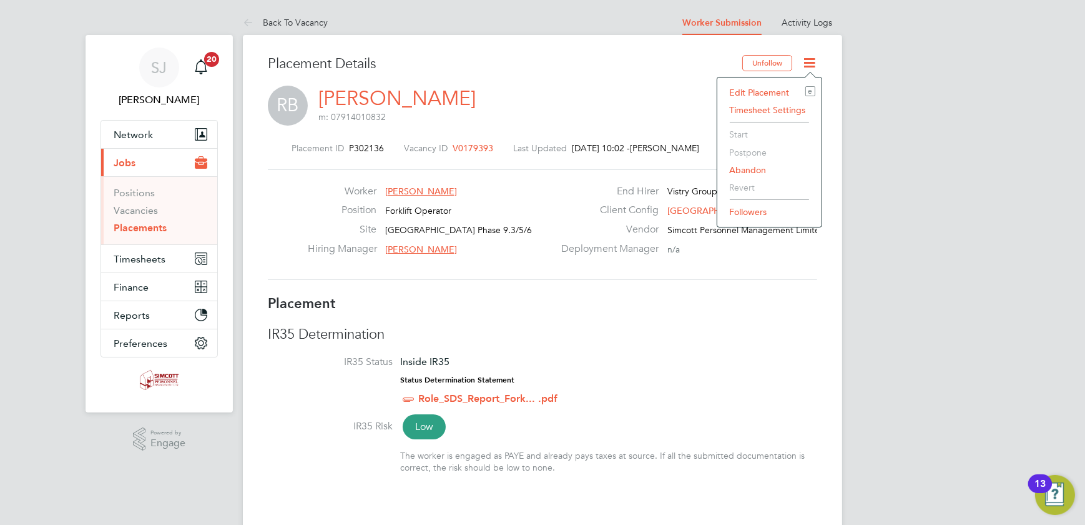
click at [766, 95] on li "Edit Placement e" at bounding box center [770, 92] width 92 height 17
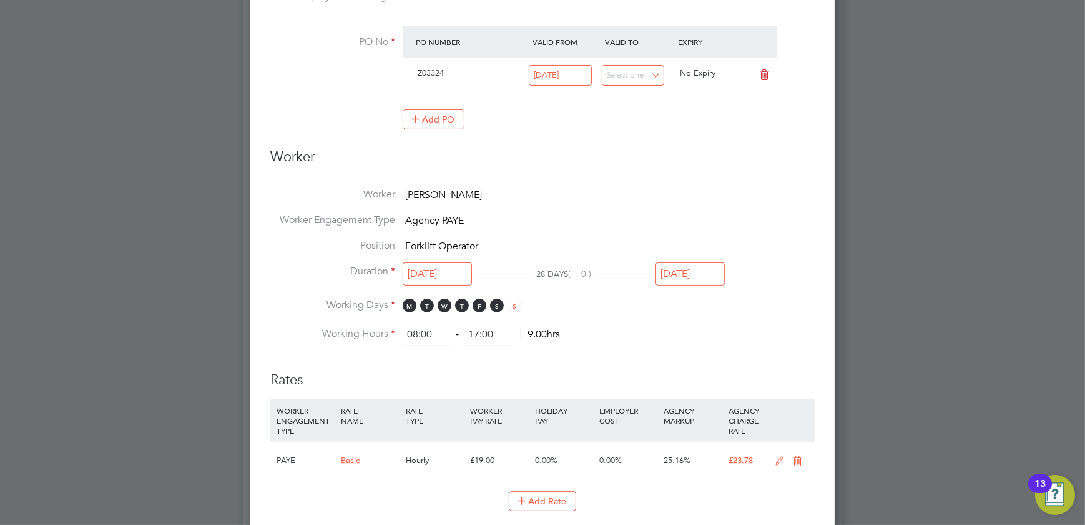
drag, startPoint x: 688, startPoint y: 254, endPoint x: 686, endPoint y: 267, distance: 14.0
click at [688, 254] on li "Position Forklift Operator" at bounding box center [542, 252] width 545 height 26
click at [686, 269] on input "[DATE]" at bounding box center [690, 273] width 69 height 23
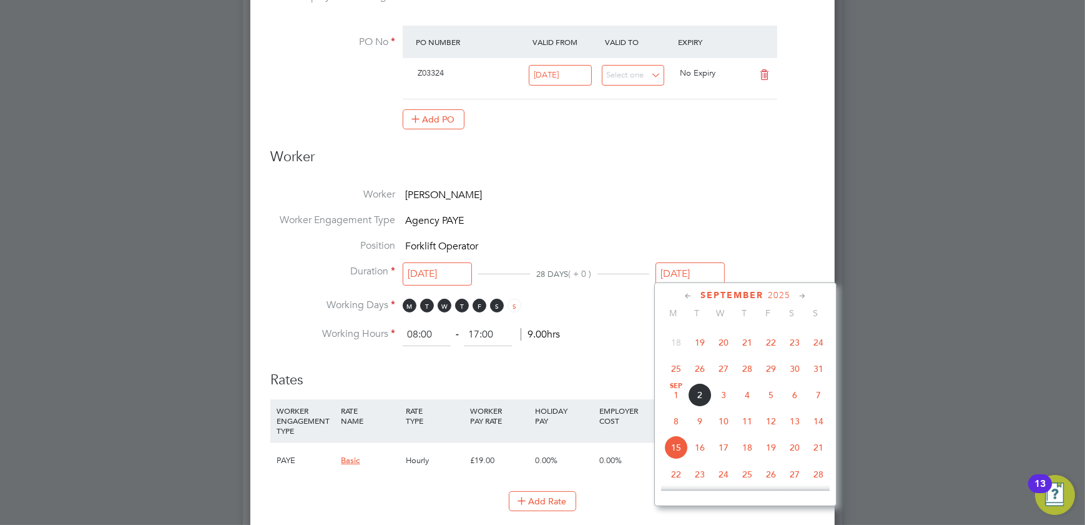
click at [819, 345] on span "24" at bounding box center [819, 342] width 24 height 24
type input "[DATE]"
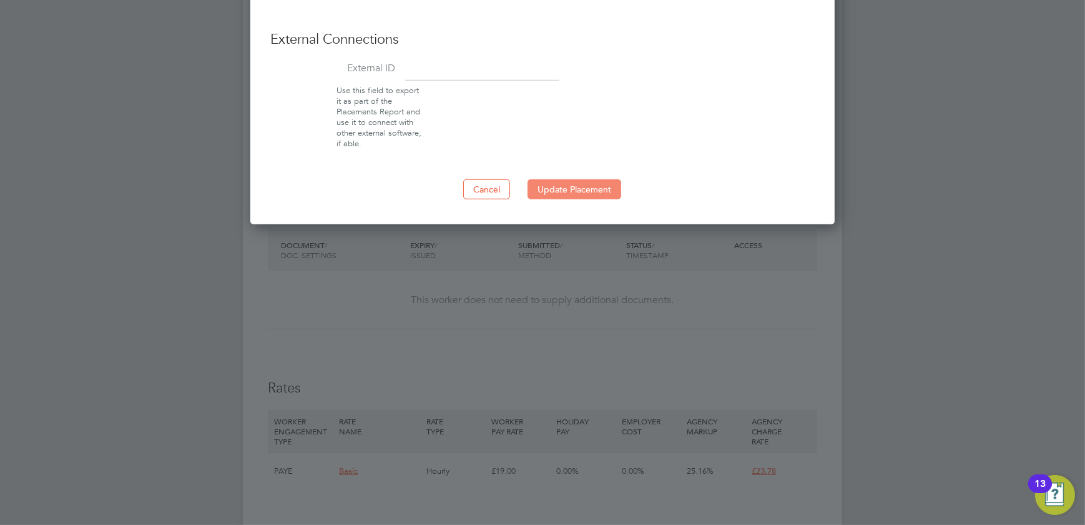
click at [552, 189] on button "Update Placement" at bounding box center [575, 189] width 94 height 20
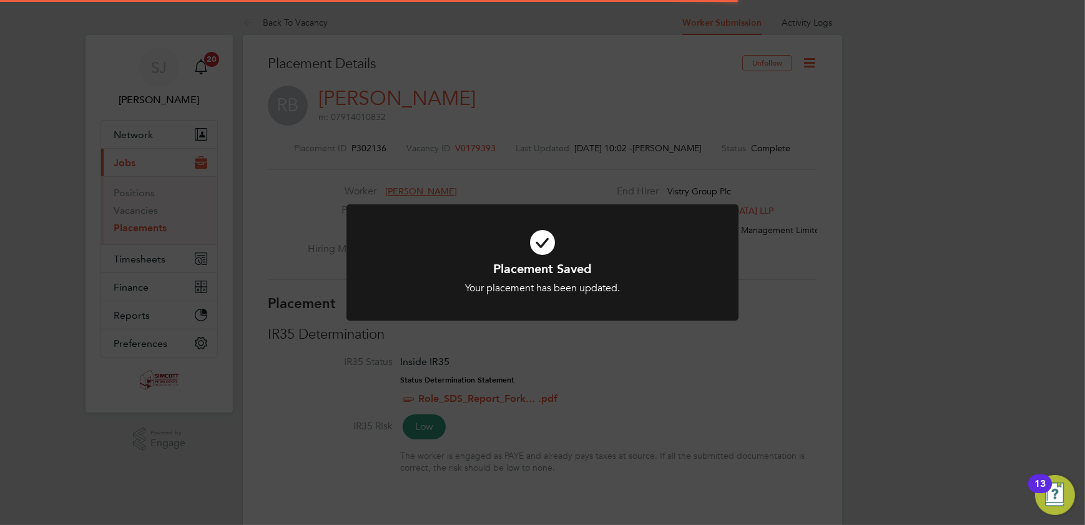
drag, startPoint x: 772, startPoint y: 144, endPoint x: 785, endPoint y: 144, distance: 12.5
click at [785, 144] on div "Placement Saved Your placement has been updated. Cancel Okay" at bounding box center [542, 262] width 1085 height 525
